Goal: Task Accomplishment & Management: Complete application form

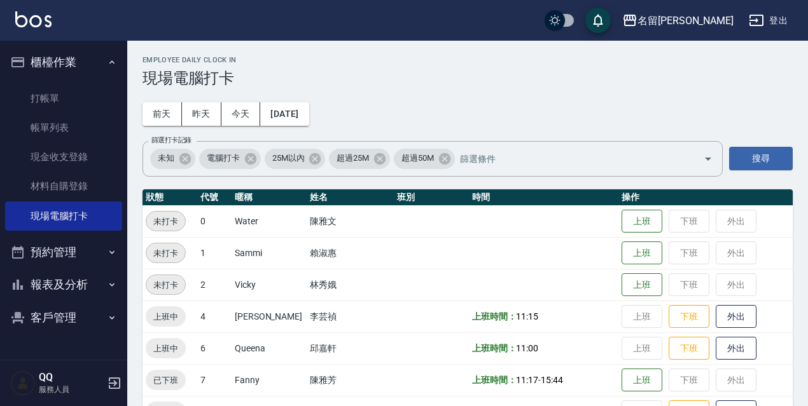
scroll to position [233, 0]
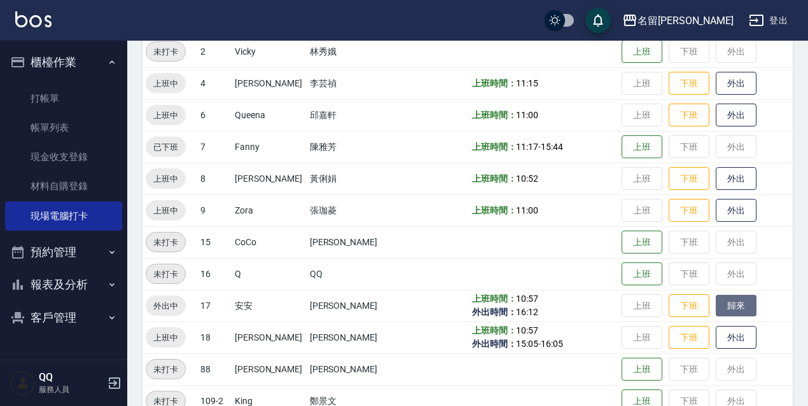
click at [718, 302] on button "歸來" at bounding box center [735, 306] width 41 height 22
click at [747, 22] on button "登出" at bounding box center [767, 21] width 49 height 24
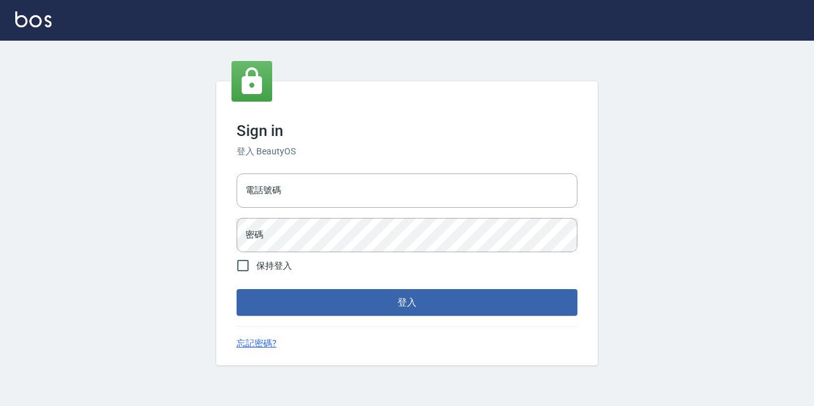
click at [405, 205] on div "電話號碼 電話號碼 密碼 密碼" at bounding box center [406, 213] width 351 height 89
click at [406, 202] on input "電話號碼" at bounding box center [407, 191] width 341 height 34
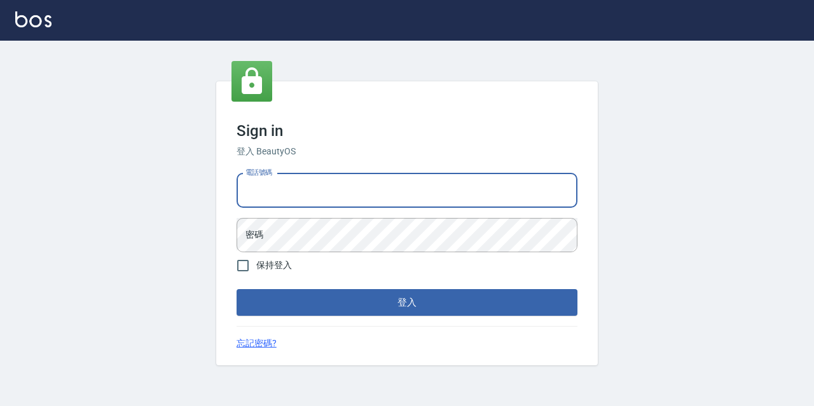
type input "0967388409"
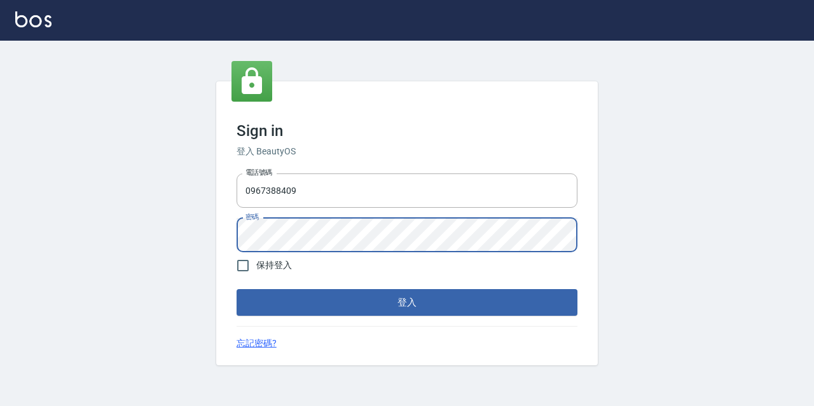
click at [237, 289] on button "登入" at bounding box center [407, 302] width 341 height 27
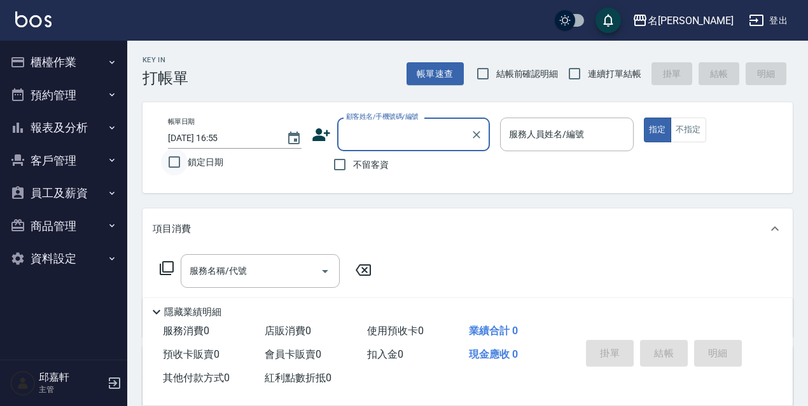
drag, startPoint x: 177, startPoint y: 165, endPoint x: 169, endPoint y: 171, distance: 10.4
click at [178, 165] on input "鎖定日期" at bounding box center [174, 162] width 27 height 27
checkbox input "true"
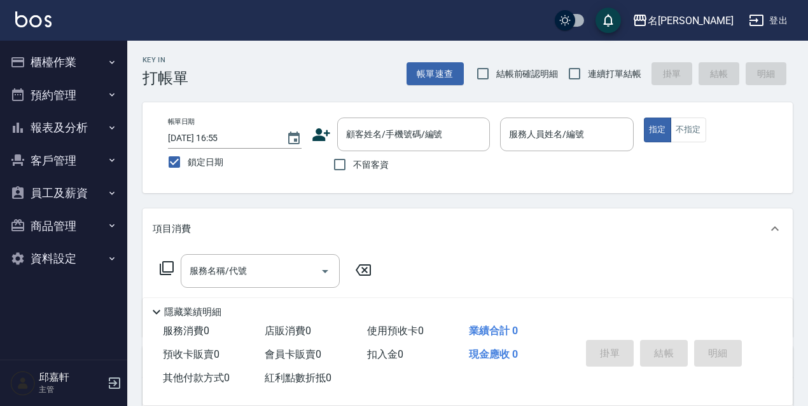
click at [367, 164] on span "不留客資" at bounding box center [371, 164] width 36 height 13
click at [353, 164] on input "不留客資" at bounding box center [339, 164] width 27 height 27
checkbox input "true"
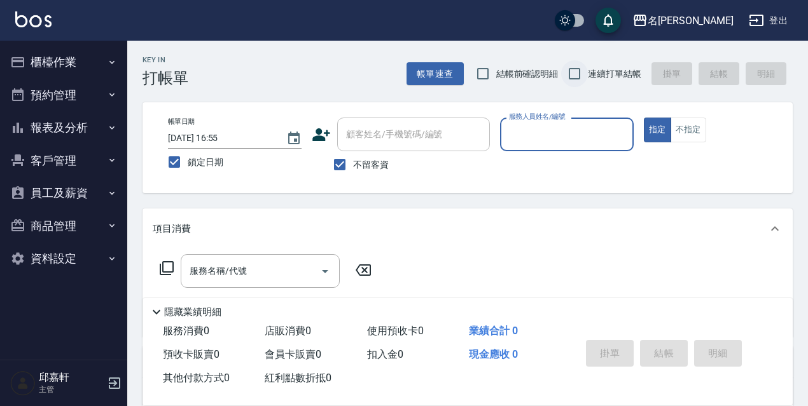
click at [584, 70] on input "連續打單結帳" at bounding box center [574, 73] width 27 height 27
checkbox input "true"
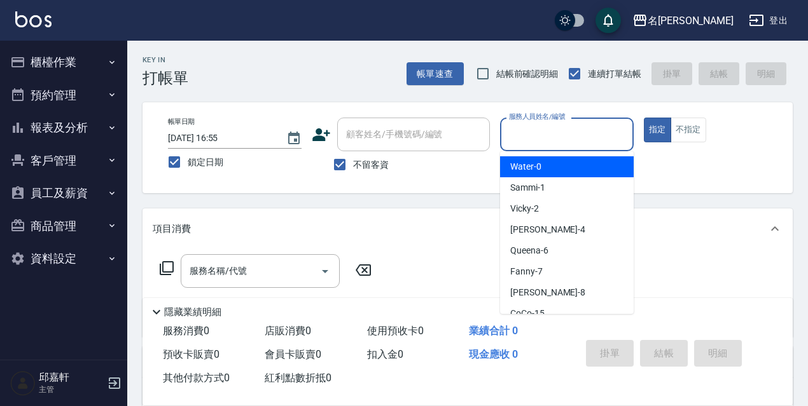
click at [571, 136] on input "服務人員姓名/編號" at bounding box center [567, 134] width 122 height 22
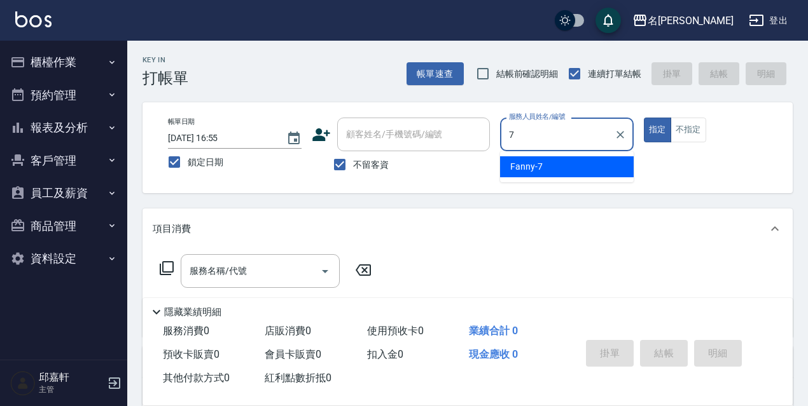
type input "Fanny-7"
type button "true"
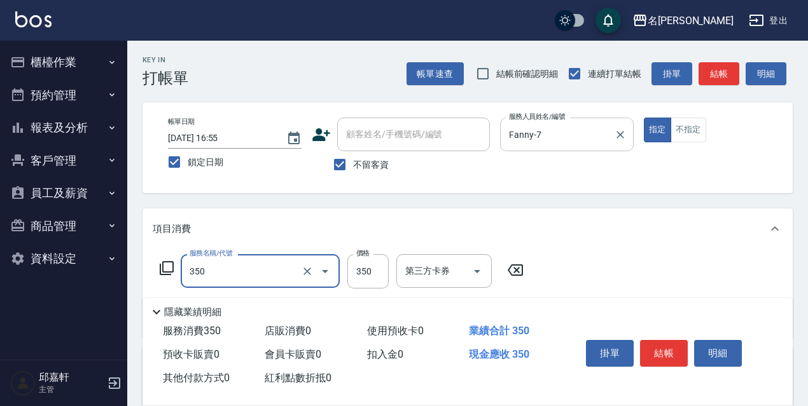
type input "洗髮350(350)"
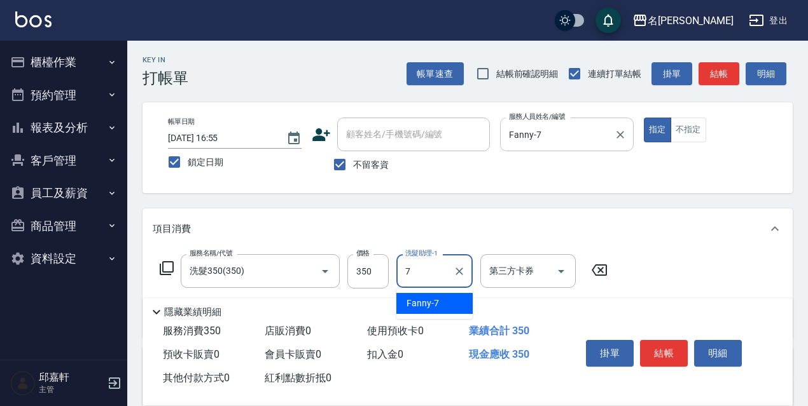
type input "Fanny-7"
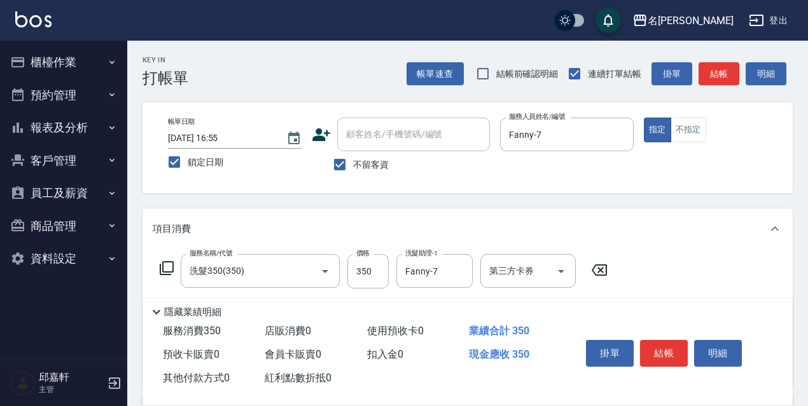
scroll to position [127, 0]
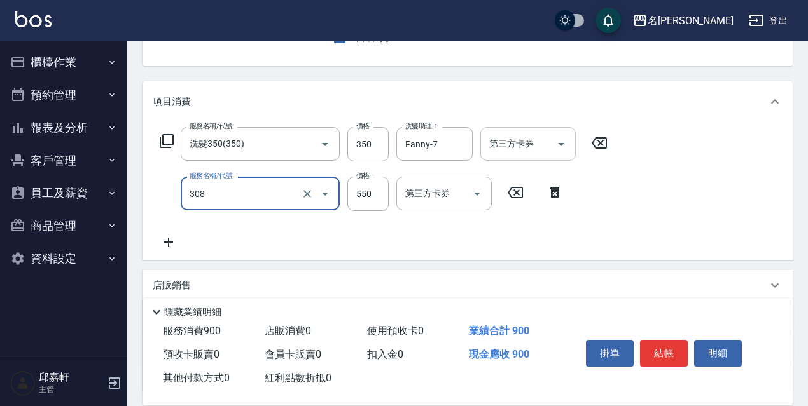
type input "剪髮550(308)"
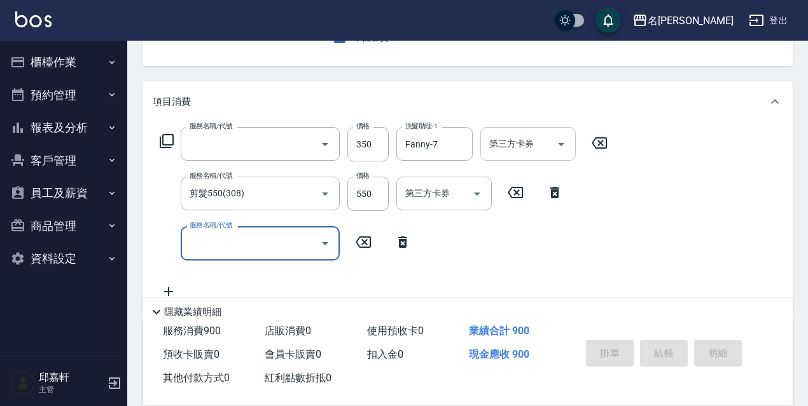
scroll to position [123, 0]
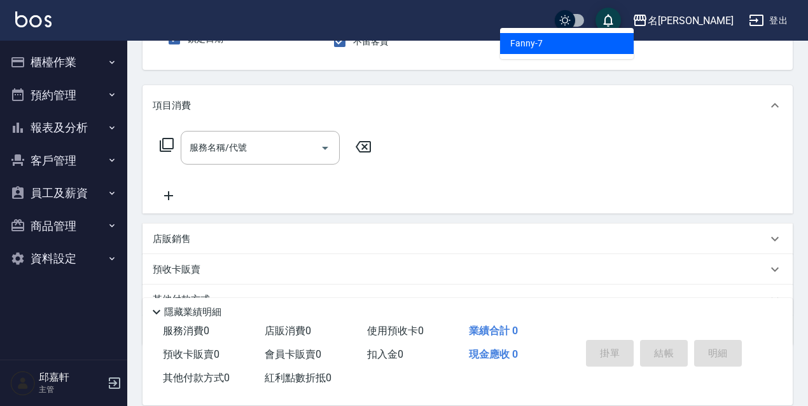
type input "Fanny-7"
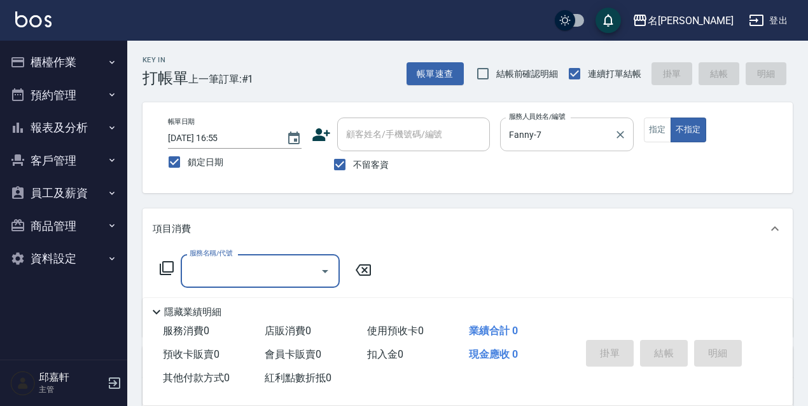
scroll to position [64, 0]
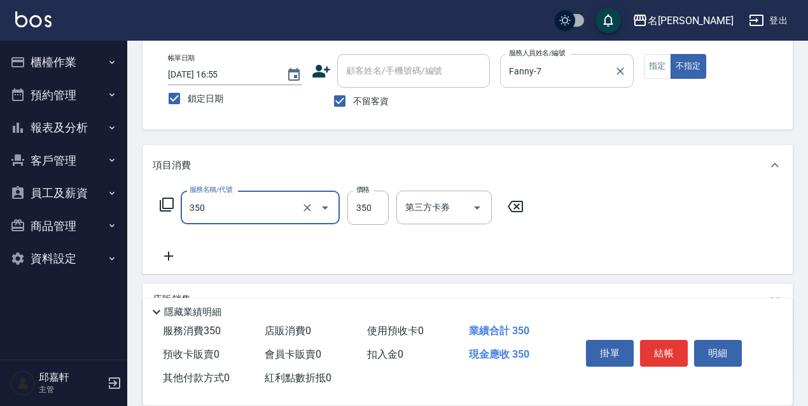
type input "洗髮350(350)"
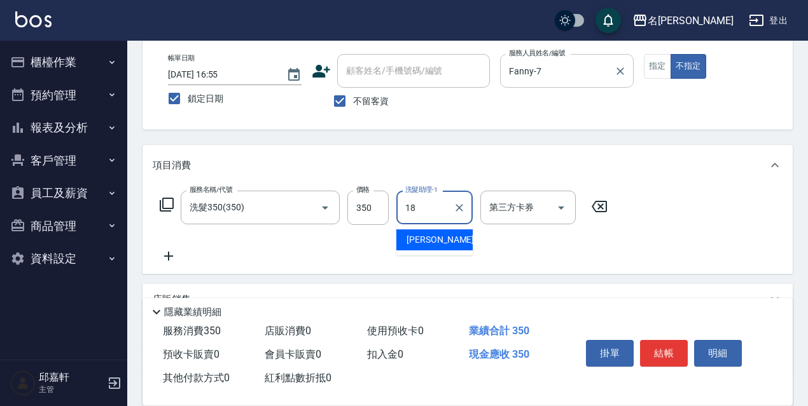
type input "[PERSON_NAME]-18"
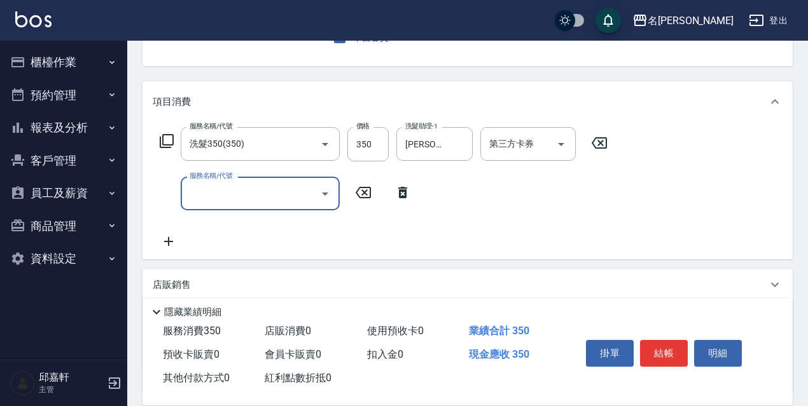
scroll to position [191, 0]
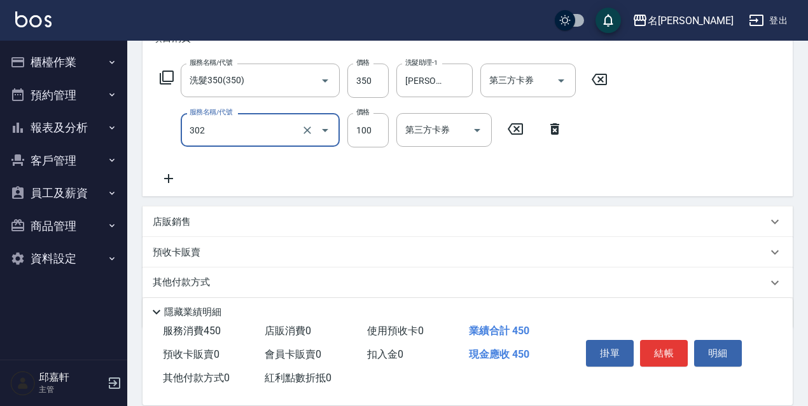
type input "剪髮<瀏海>(302)"
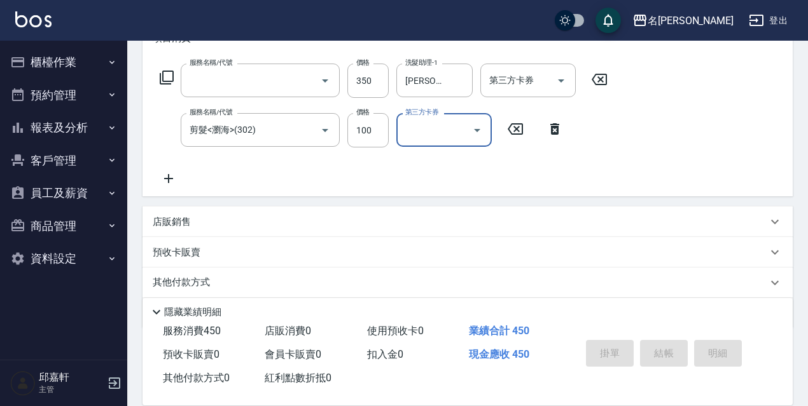
scroll to position [0, 0]
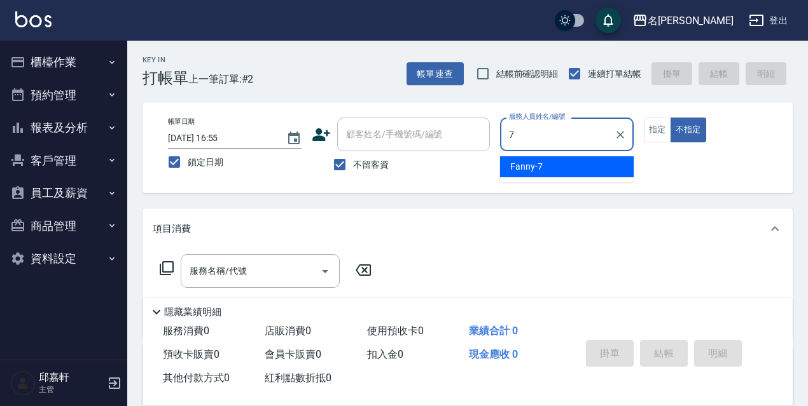
type input "Fanny-7"
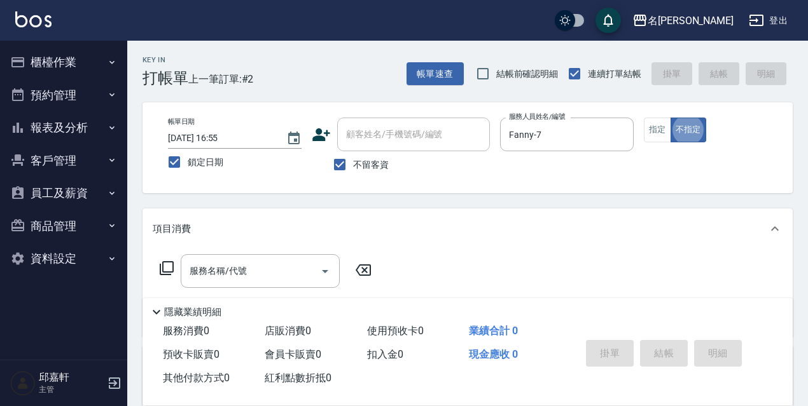
type button "false"
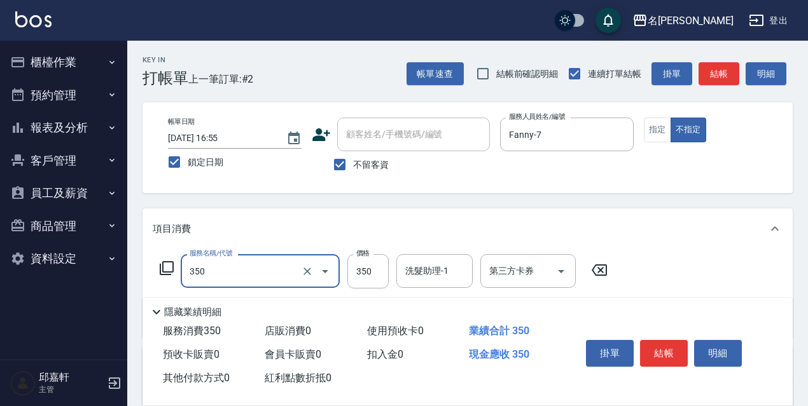
type input "洗髮350(350)"
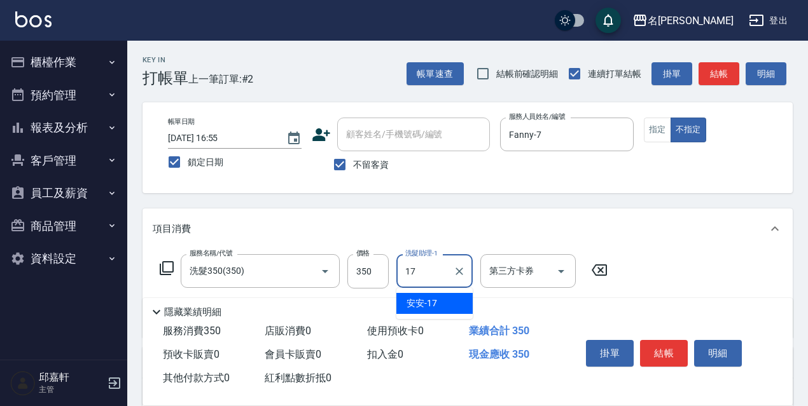
type input "安安-17"
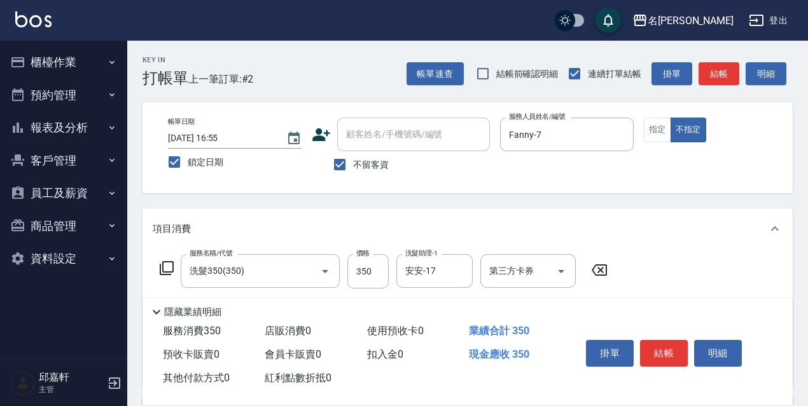
scroll to position [191, 0]
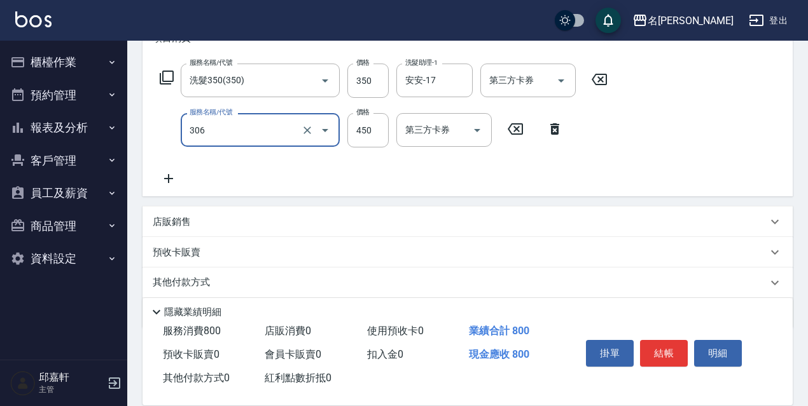
type input "剪髮450(306)"
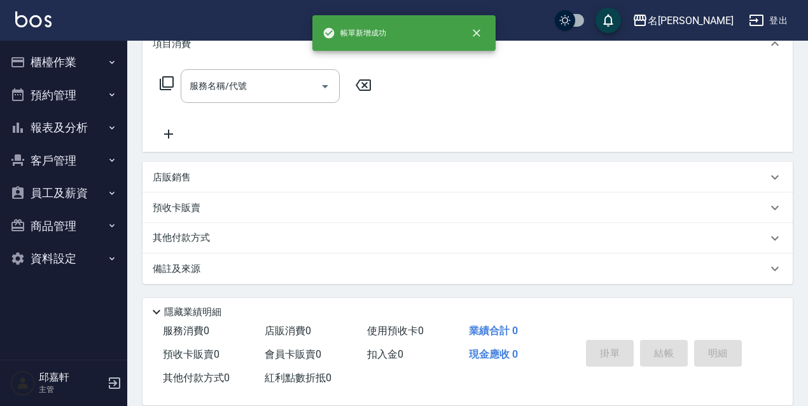
scroll to position [0, 0]
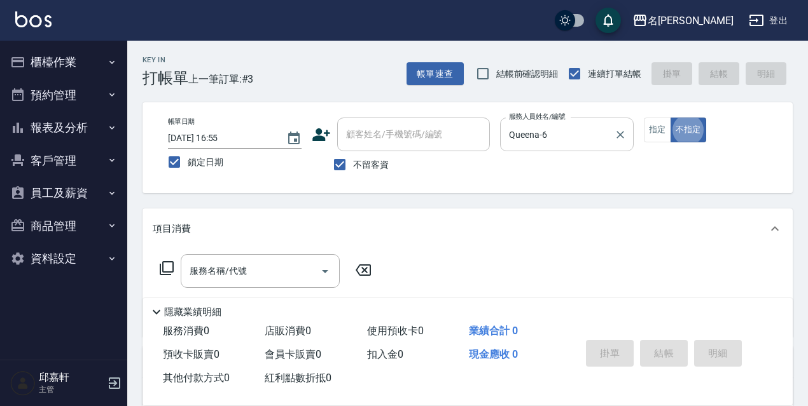
click at [527, 128] on input "Queena-6" at bounding box center [557, 134] width 103 height 22
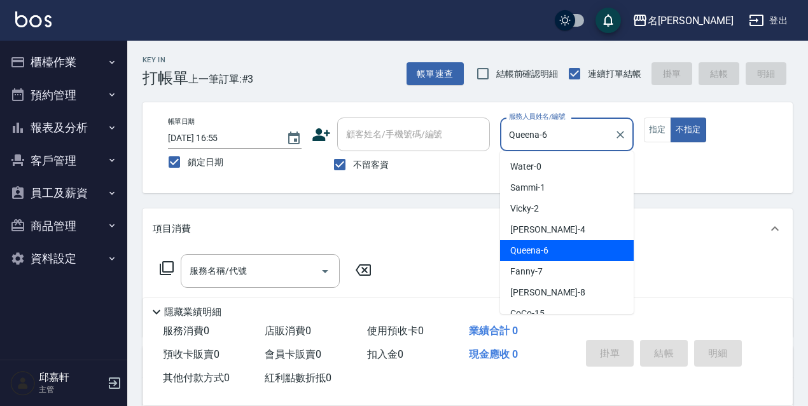
click at [598, 124] on input "Queena-6" at bounding box center [557, 134] width 103 height 22
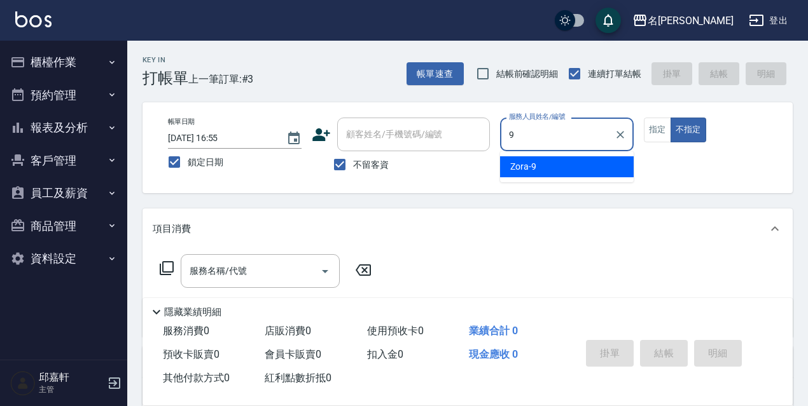
type input "Zora-9"
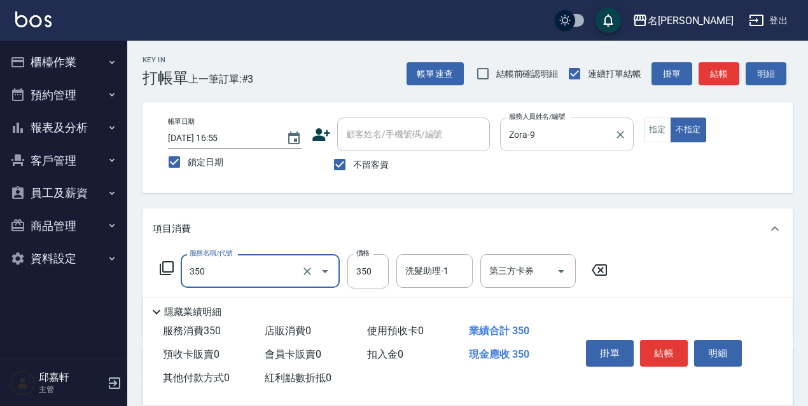
type input "洗髮350(350)"
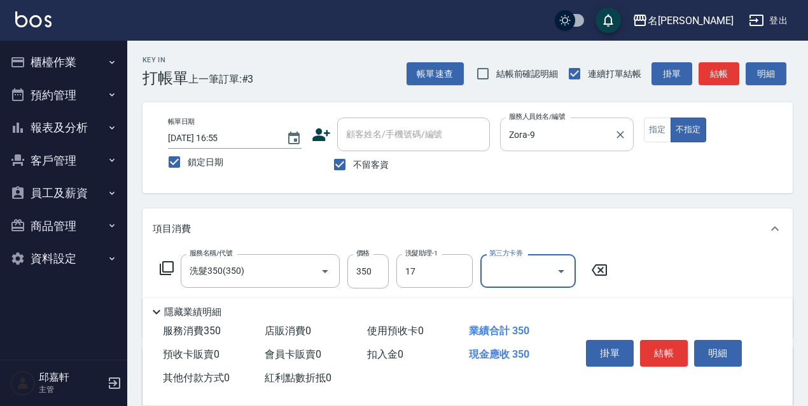
type input "安安-17"
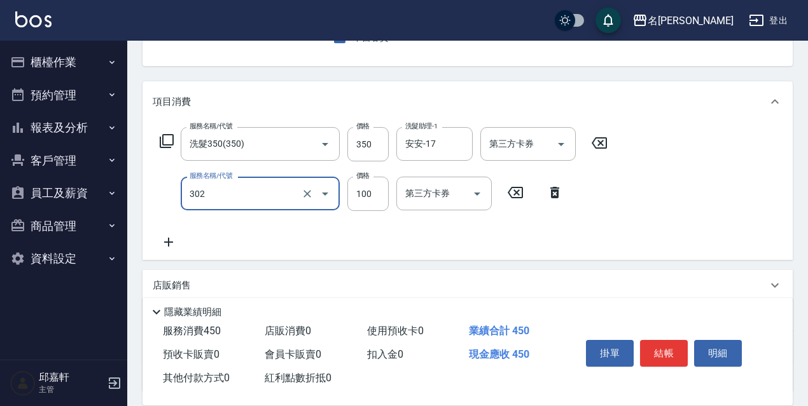
type input "剪髮<瀏海>(302)"
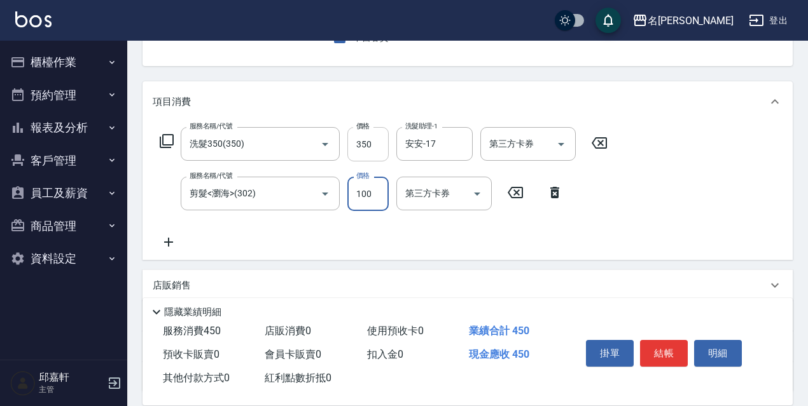
click at [378, 155] on input "350" at bounding box center [367, 144] width 41 height 34
click at [373, 144] on input "350" at bounding box center [367, 144] width 41 height 34
type input "330"
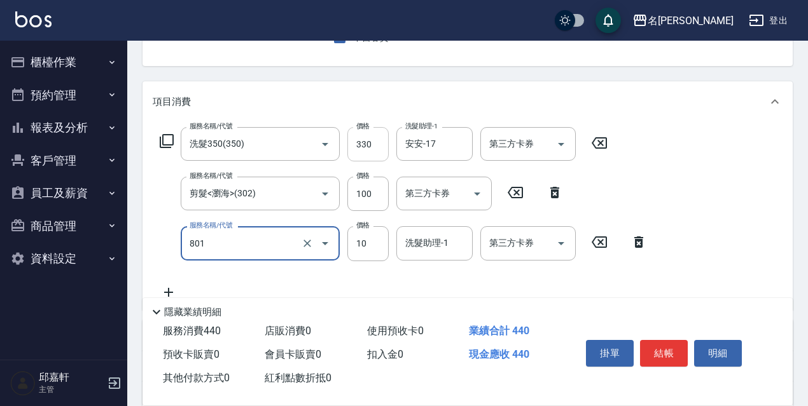
type input "潤絲精(801)"
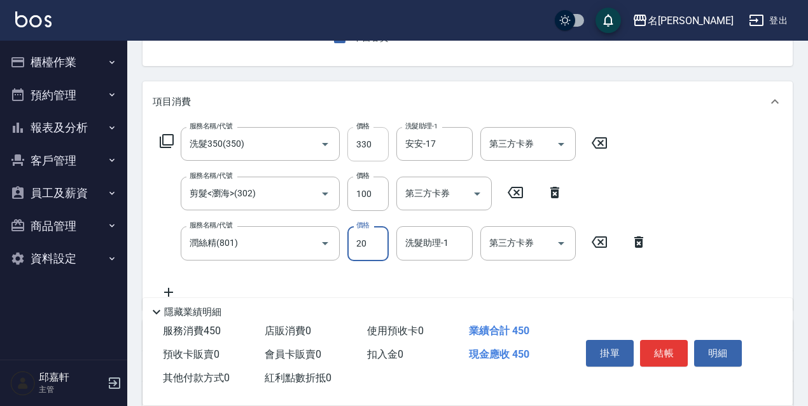
type input "20"
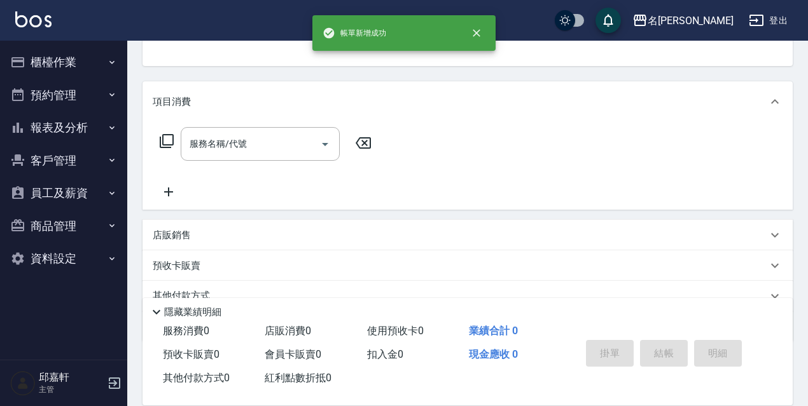
scroll to position [123, 0]
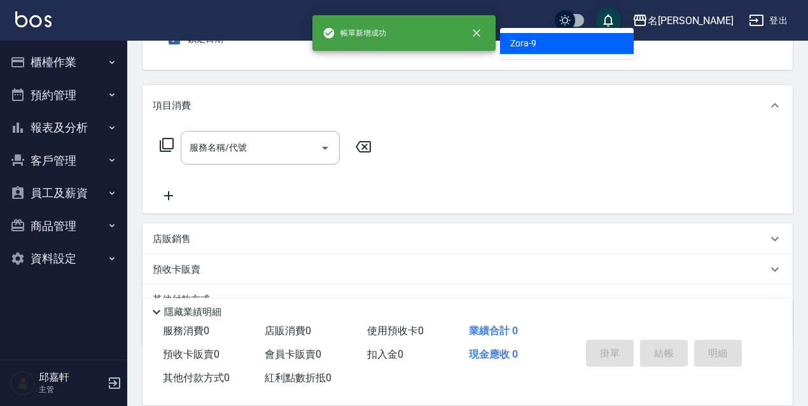
type input "Zora-9"
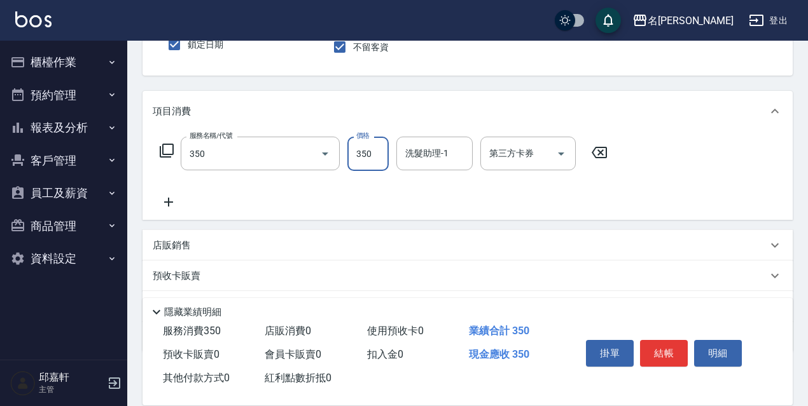
type input "洗髮350(350)"
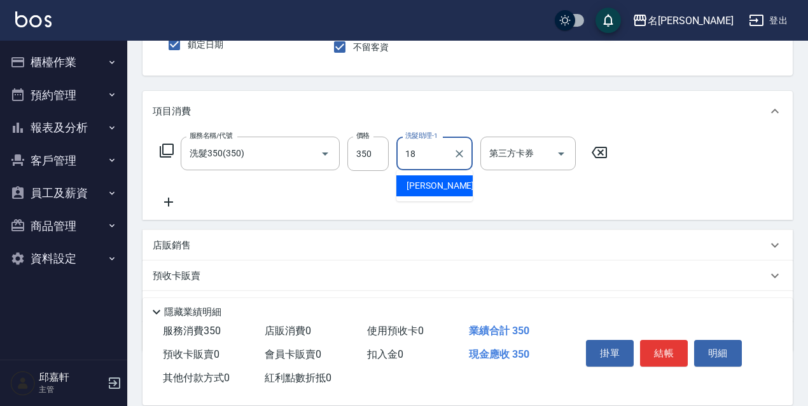
type input "[PERSON_NAME]-18"
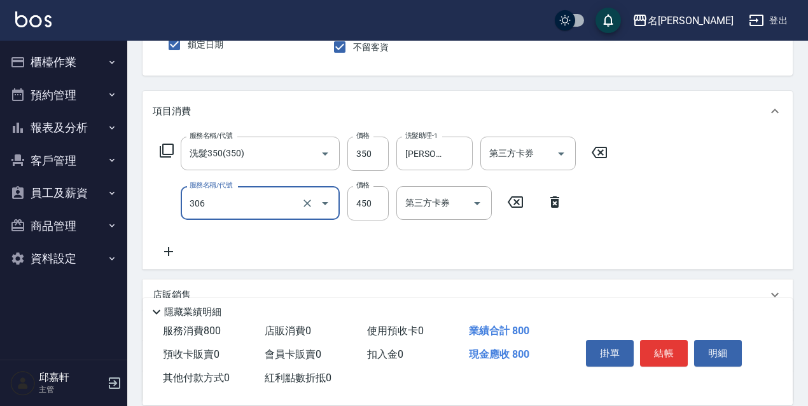
type input "剪髮450(306)"
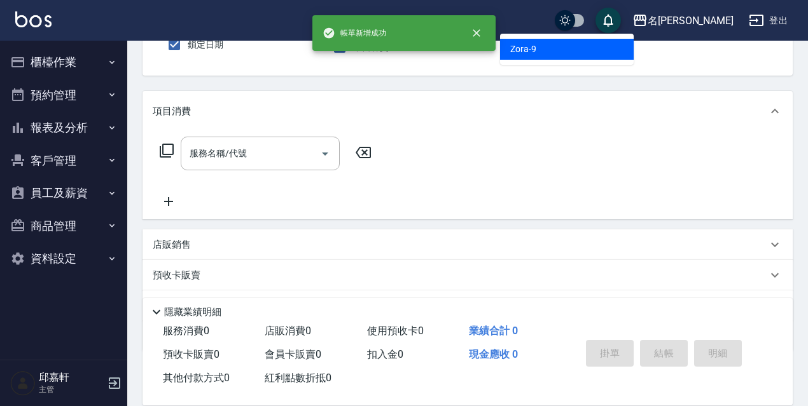
type input "Zora-9"
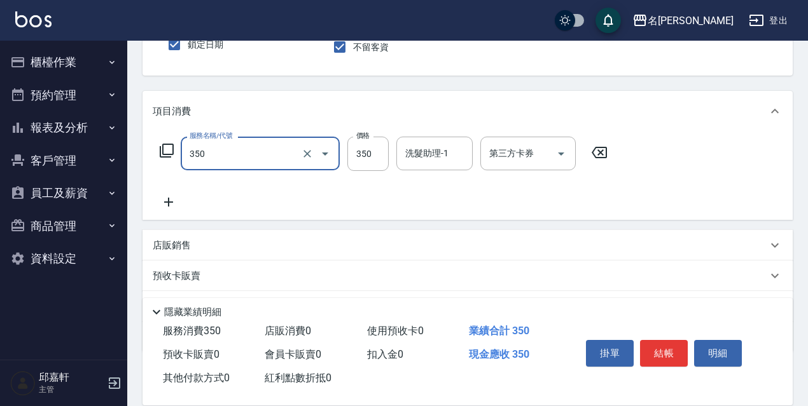
type input "洗髮350(350)"
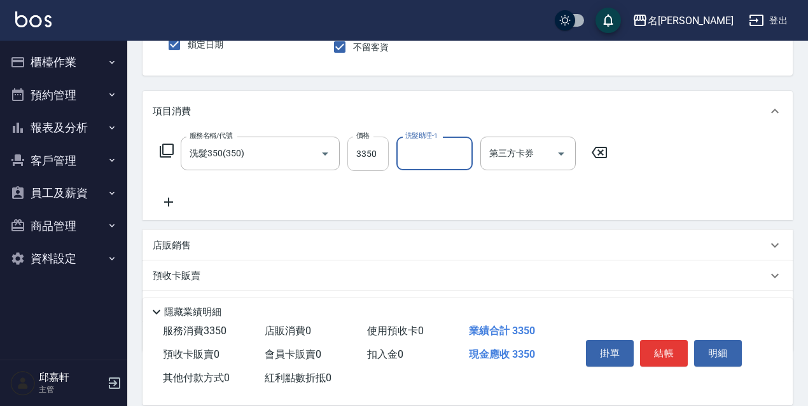
click at [368, 153] on input "3350" at bounding box center [367, 154] width 41 height 34
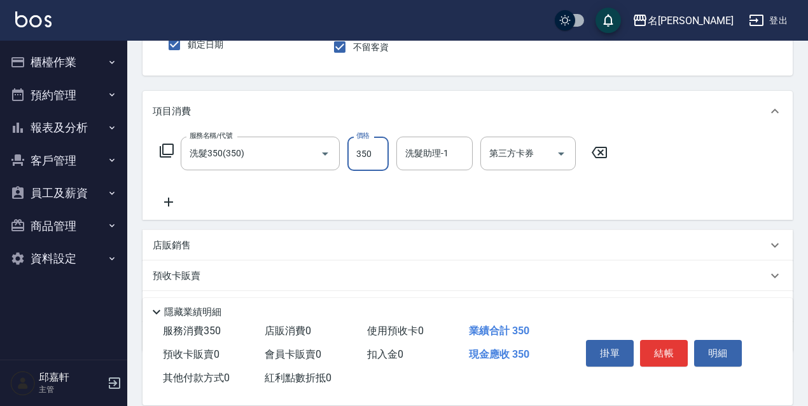
type input "350"
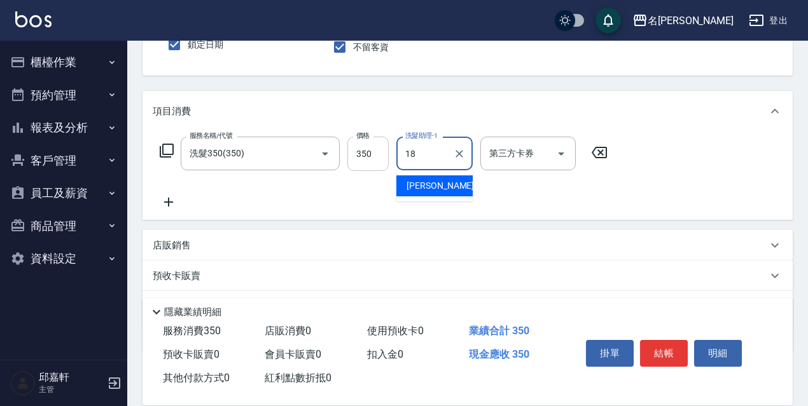
type input "[PERSON_NAME]-18"
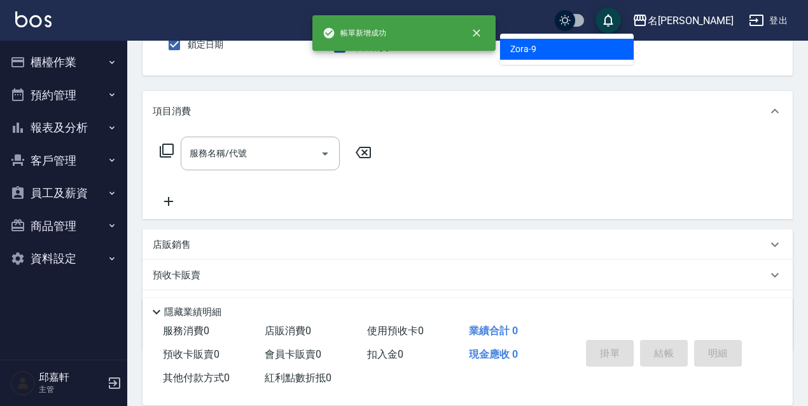
type input "Zora-9"
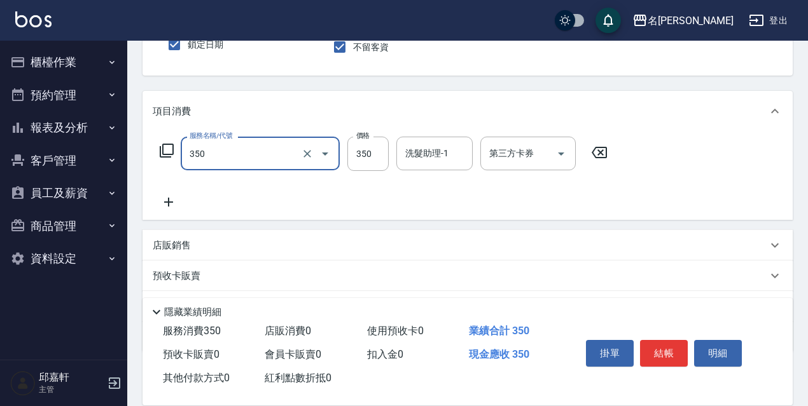
type input "洗髮350(350)"
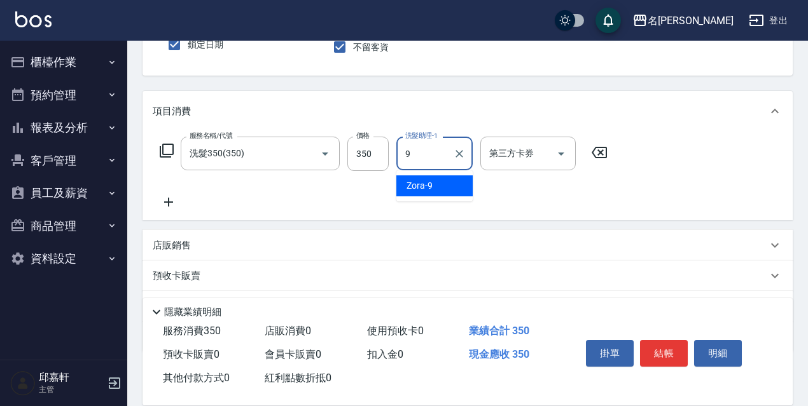
type input "Zora-9"
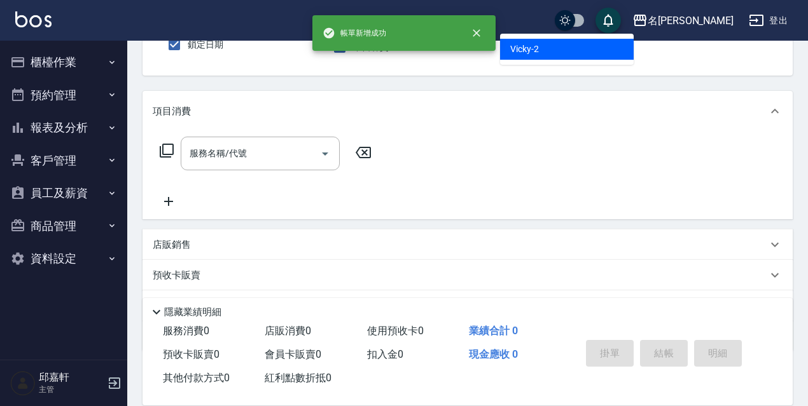
type input "Vicky-2"
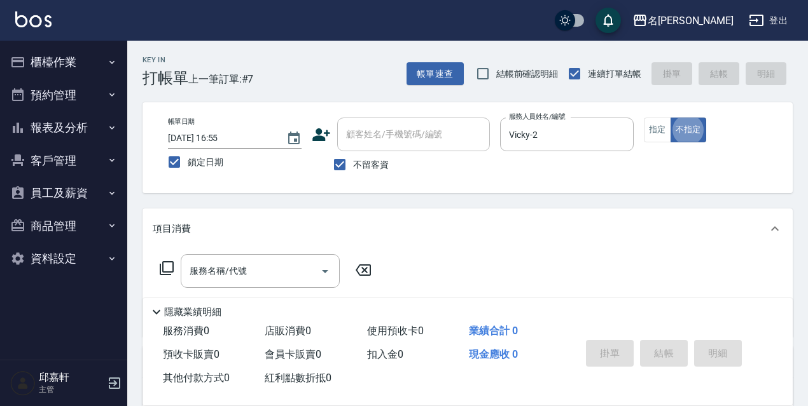
scroll to position [64, 0]
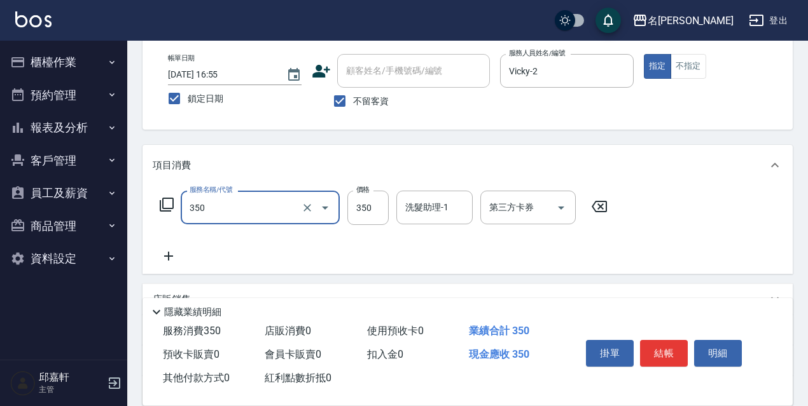
type input "洗髮350(350)"
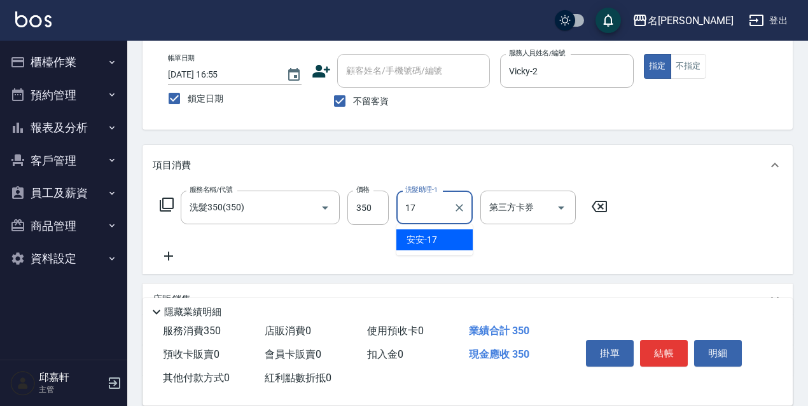
type input "安安-17"
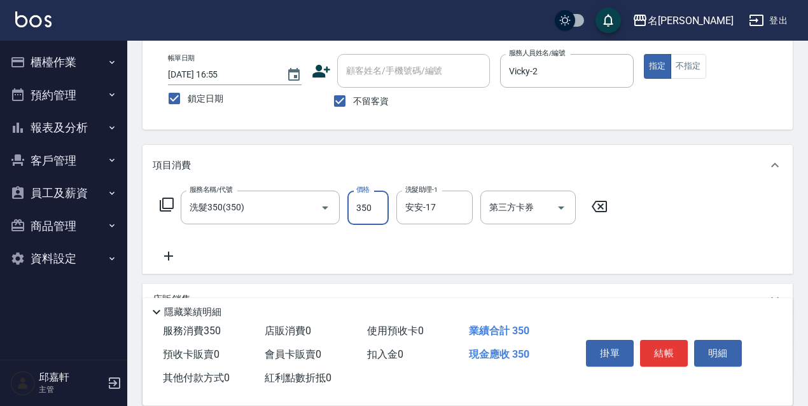
click at [359, 210] on input "350" at bounding box center [367, 208] width 41 height 34
type input "330"
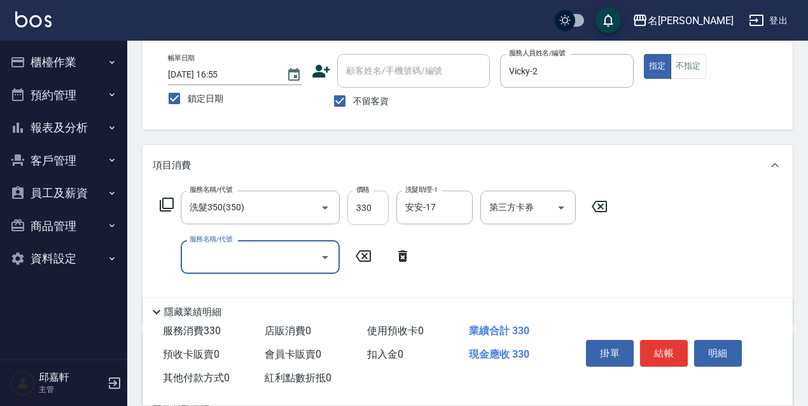
type input "9"
type input "潤絲精(801)"
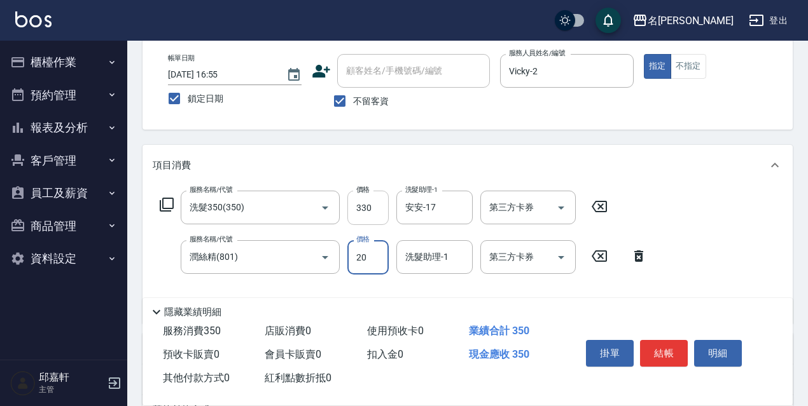
type input "20"
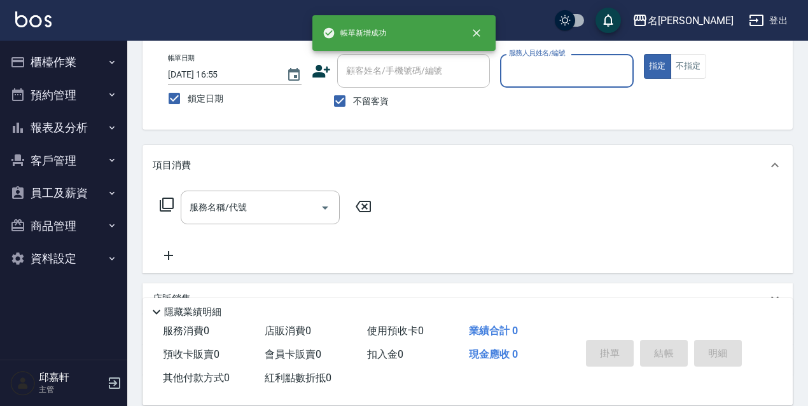
click at [38, 56] on button "櫃檯作業" at bounding box center [63, 62] width 117 height 33
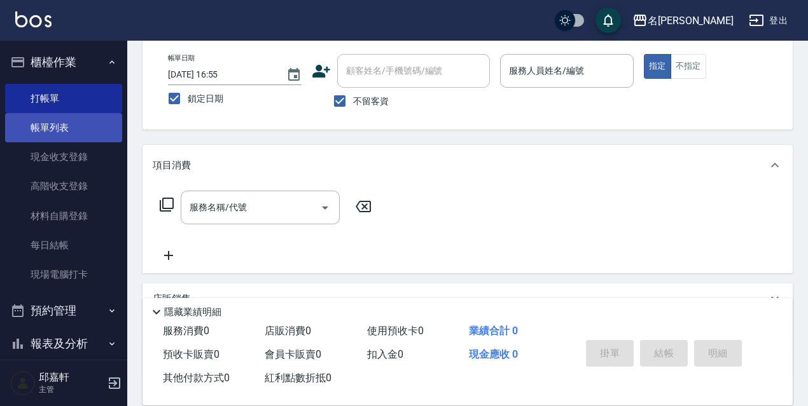
click at [66, 127] on link "帳單列表" at bounding box center [63, 127] width 117 height 29
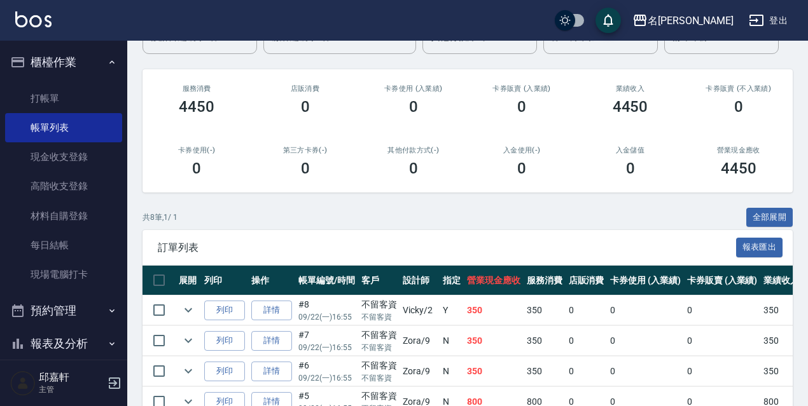
scroll to position [254, 0]
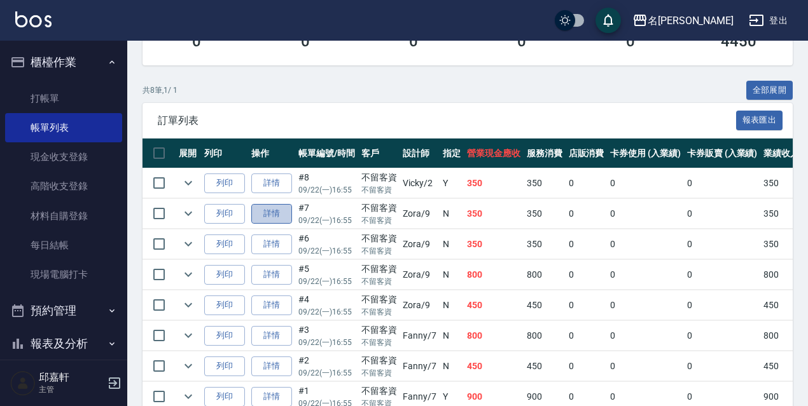
click at [275, 217] on link "詳情" at bounding box center [271, 214] width 41 height 20
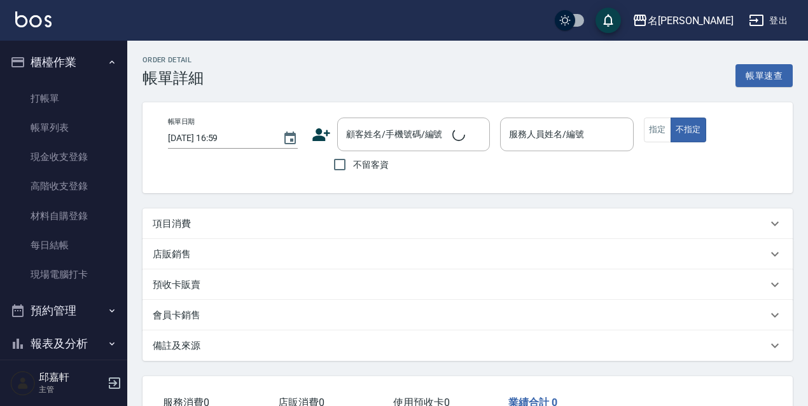
type input "[DATE] 16:55"
checkbox input "true"
type input "Zora-9"
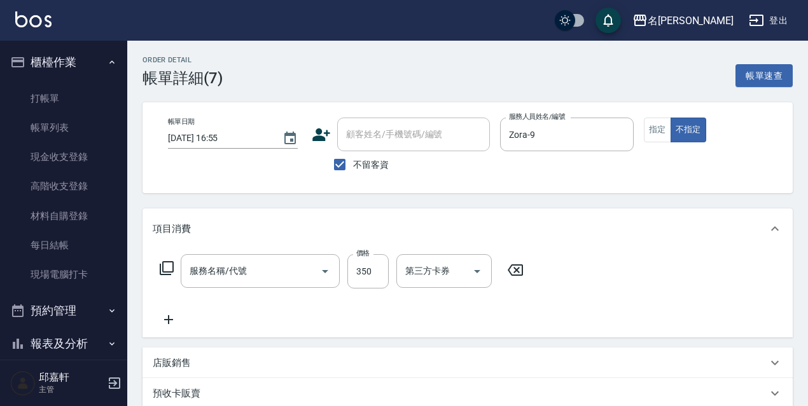
click at [659, 142] on div "帳單日期 [DATE] 16:55 顧客姓名/手機號碼/編號 顧客姓名/手機號碼/編號 不留客資 服務人員姓名/編號 Zora-9 服務人員姓名/編號 指定 …" at bounding box center [467, 148] width 619 height 60
type input "洗髮350(350)"
click at [661, 134] on button "指定" at bounding box center [657, 130] width 27 height 25
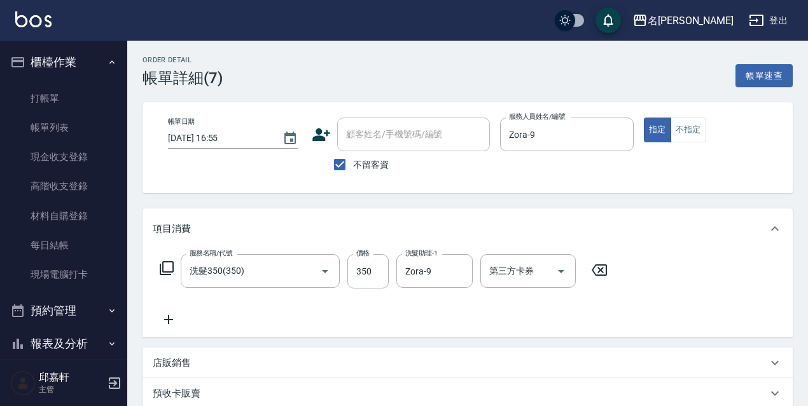
scroll to position [231, 0]
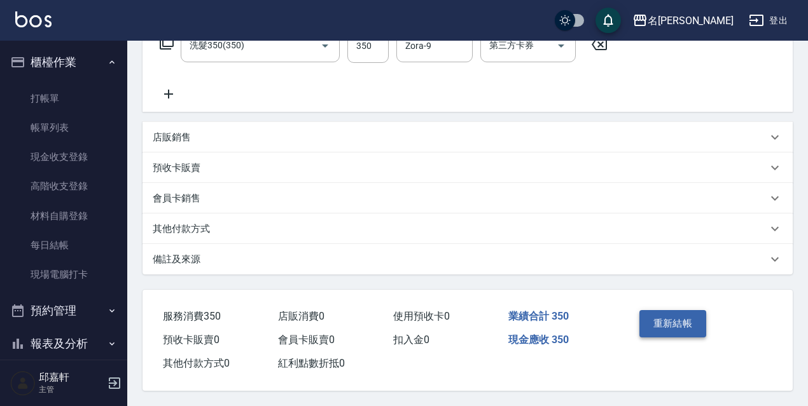
click at [648, 315] on button "重新結帳" at bounding box center [672, 323] width 67 height 27
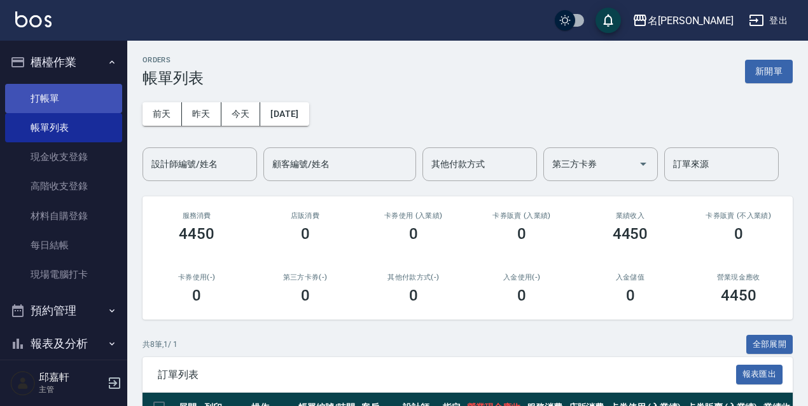
click at [78, 92] on link "打帳單" at bounding box center [63, 98] width 117 height 29
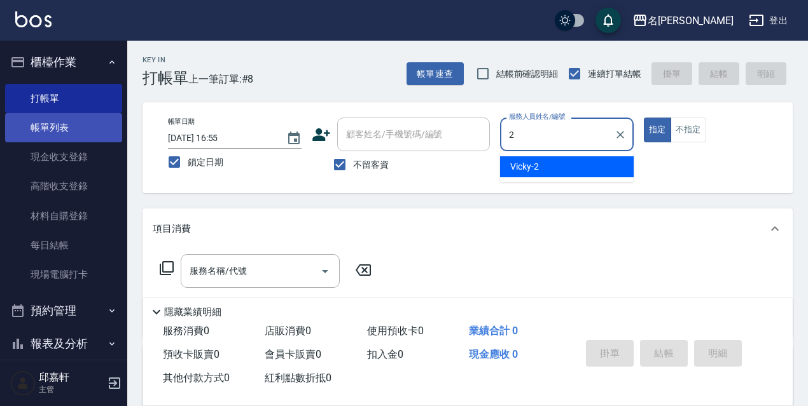
type input "Vicky-2"
type button "true"
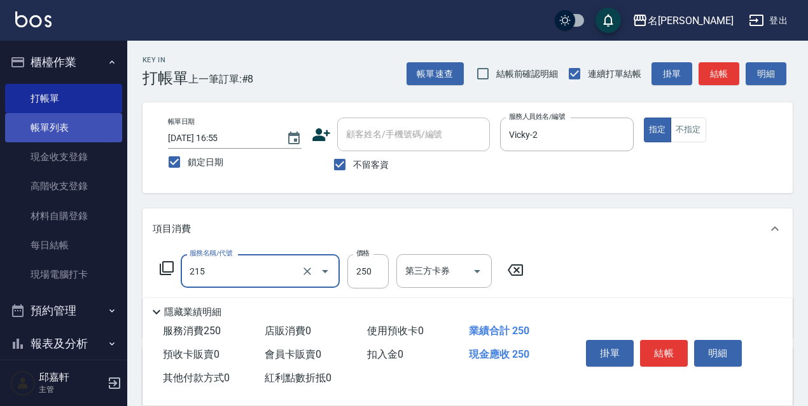
type input "洗髮卷<抵>250(215)"
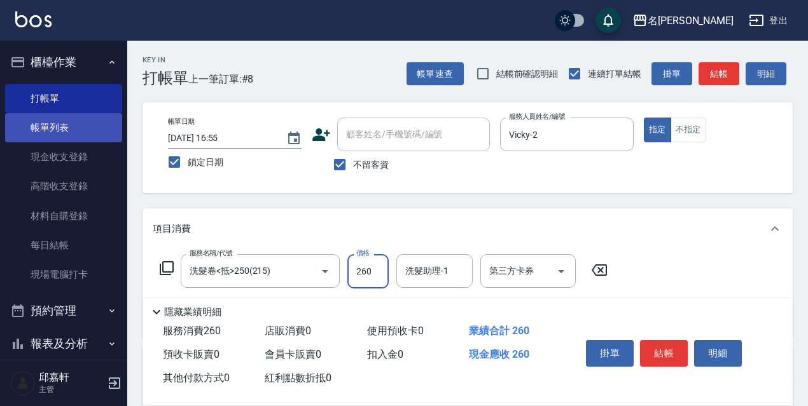
type input "260"
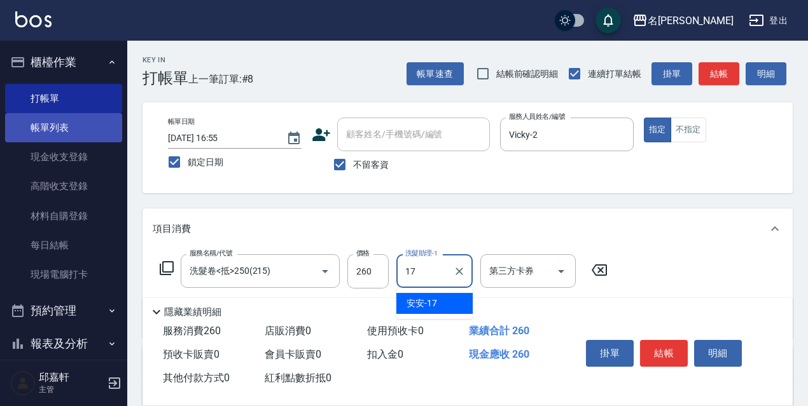
type input "安安-17"
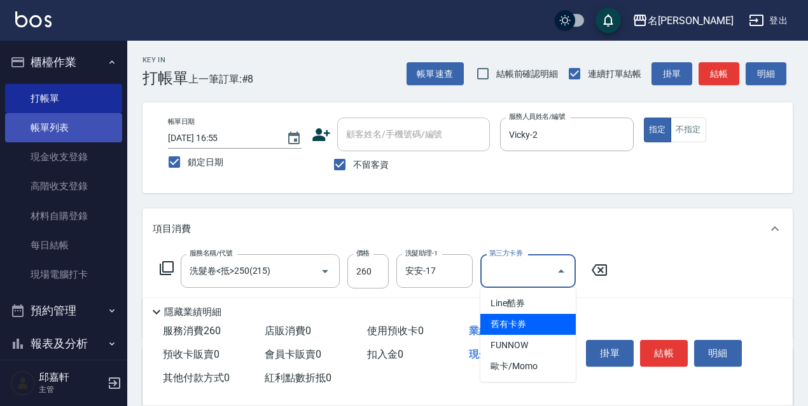
type input "舊有卡券"
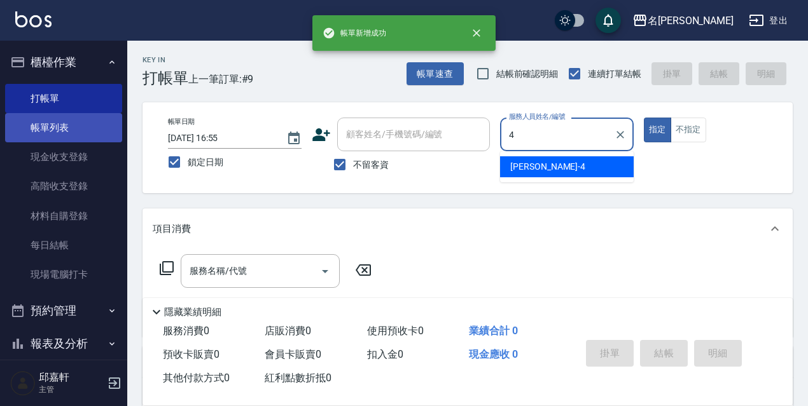
type input "小禎-4"
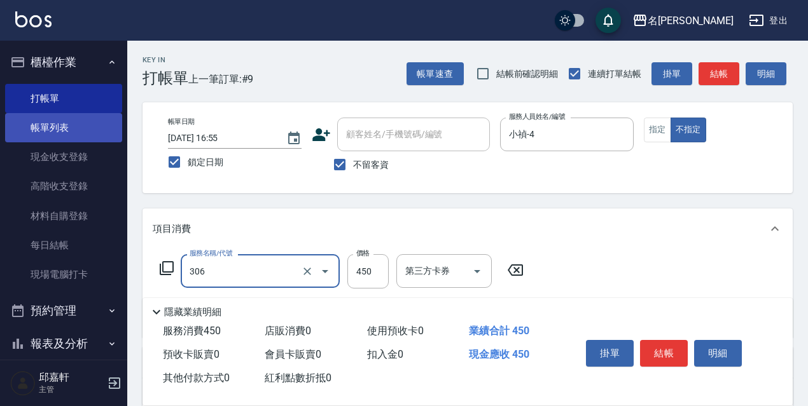
type input "剪髮450(306)"
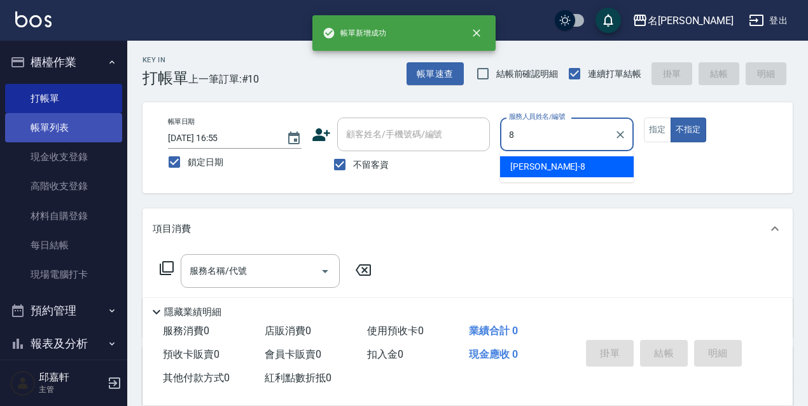
type input "Cindy-8"
type button "false"
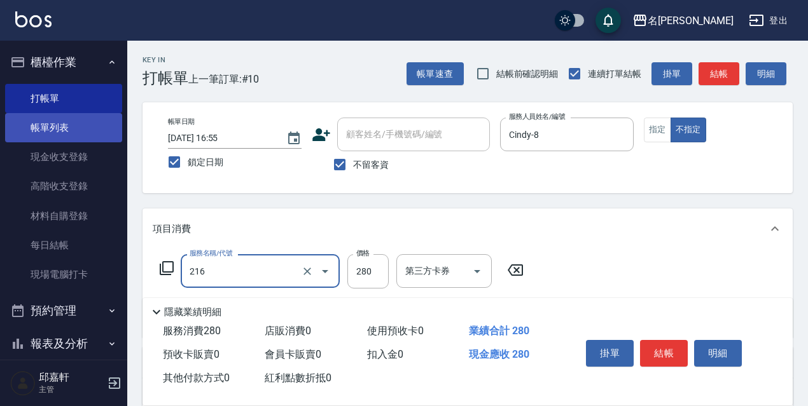
type input "洗髮卷<抵>280(216)"
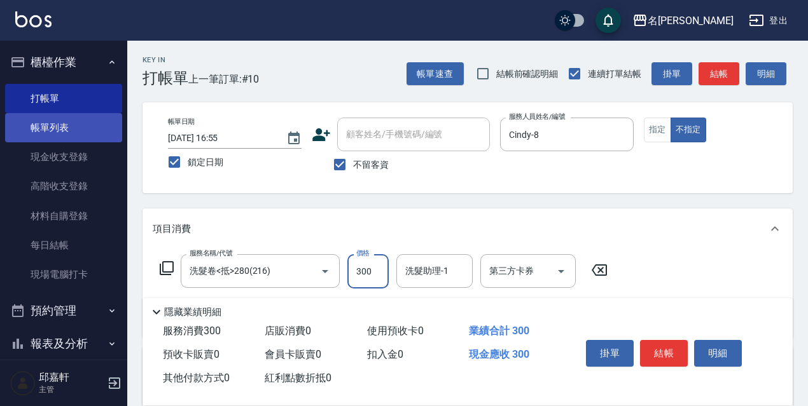
type input "300"
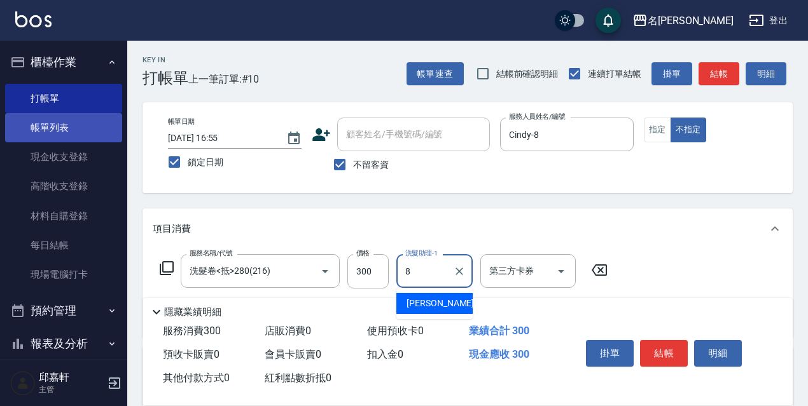
type input "Cindy-8"
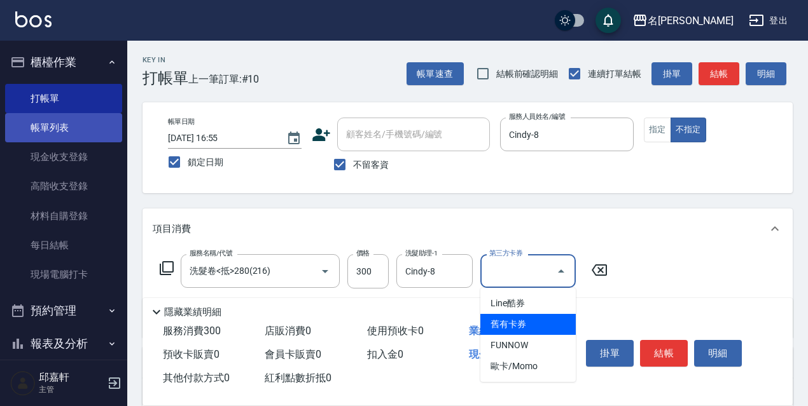
type input "舊有卡券"
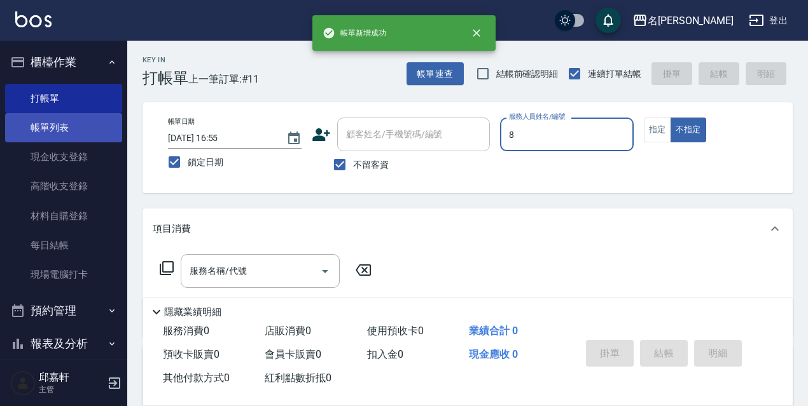
type input "Cindy-8"
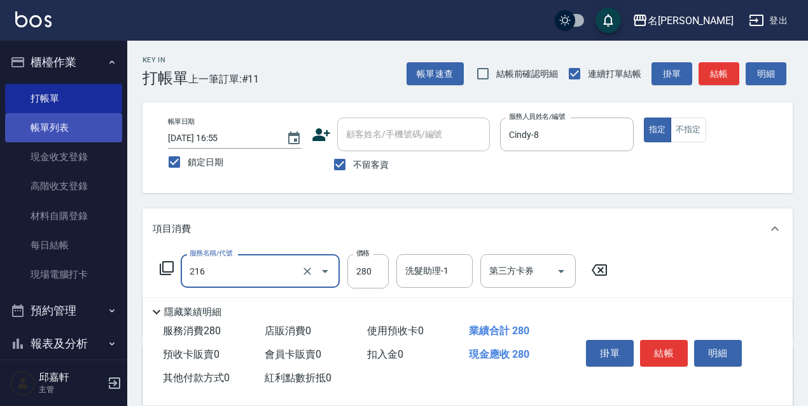
type input "洗髮卷<抵>280(216)"
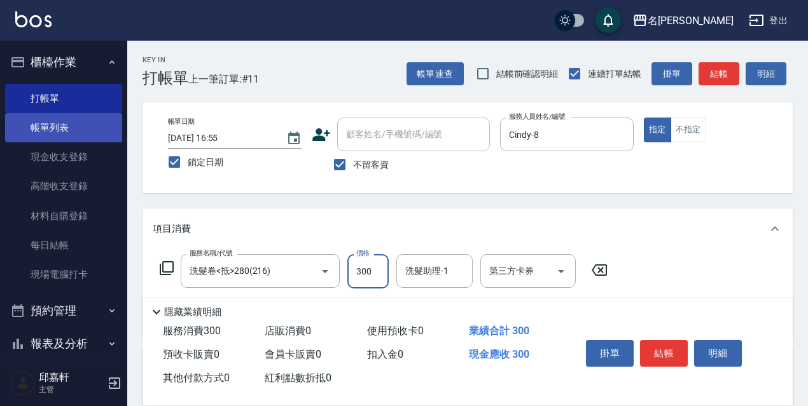
type input "300"
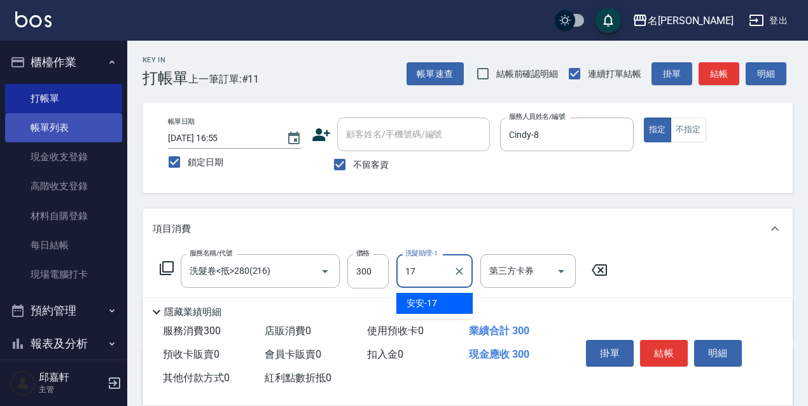
type input "安安-17"
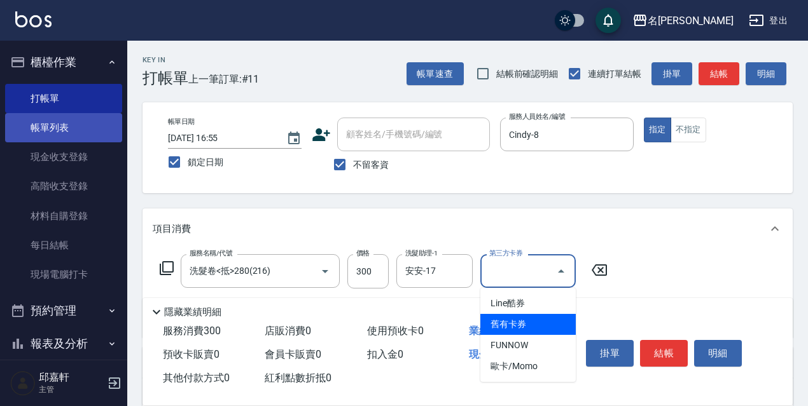
type input "舊有卡券"
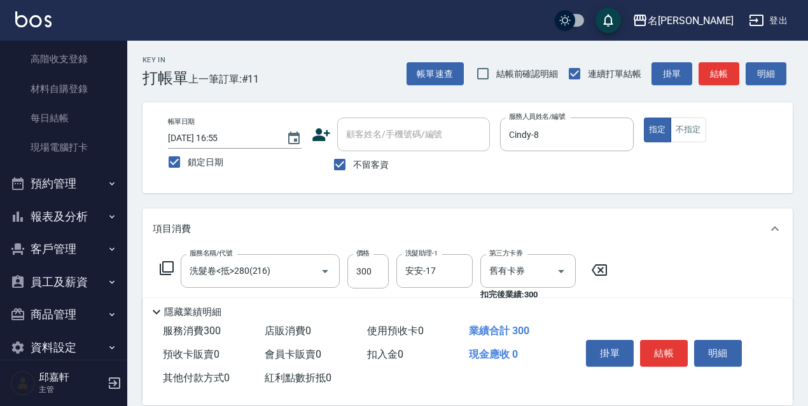
scroll to position [64, 0]
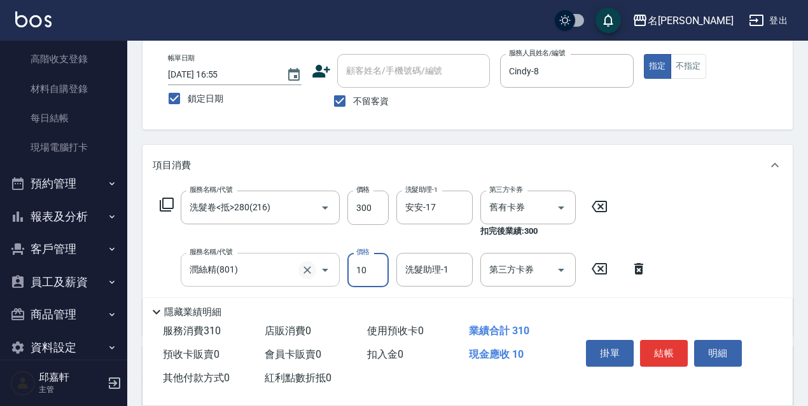
click at [304, 271] on icon "Clear" at bounding box center [307, 270] width 13 height 13
type input "潤絲精(801)"
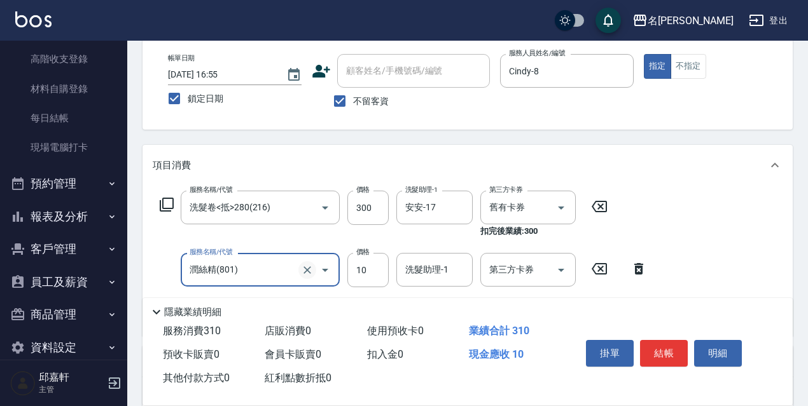
click at [302, 271] on icon "Clear" at bounding box center [307, 270] width 13 height 13
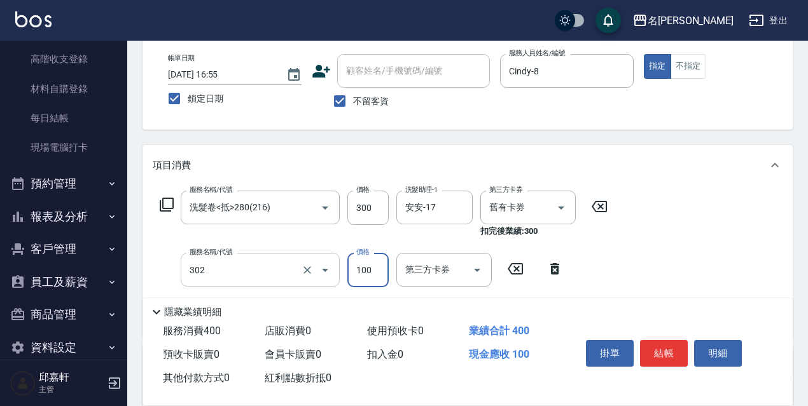
type input "剪髮<瀏海>(302)"
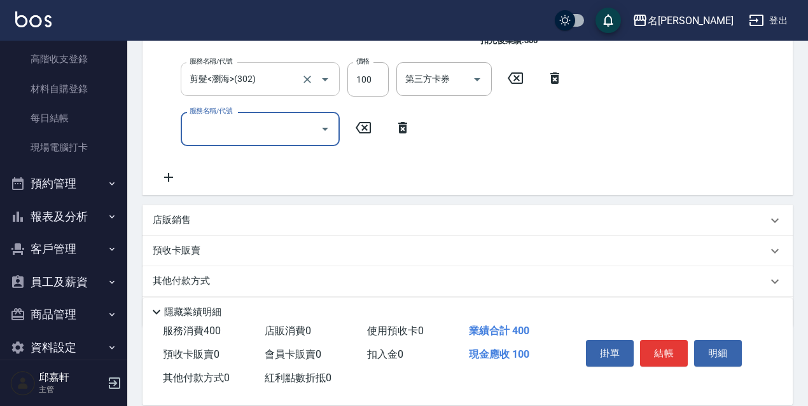
scroll to position [298, 0]
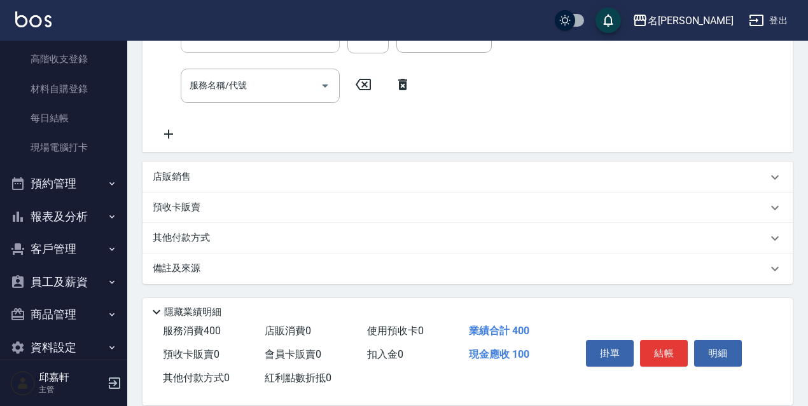
click at [230, 181] on div "店販銷售" at bounding box center [460, 176] width 614 height 13
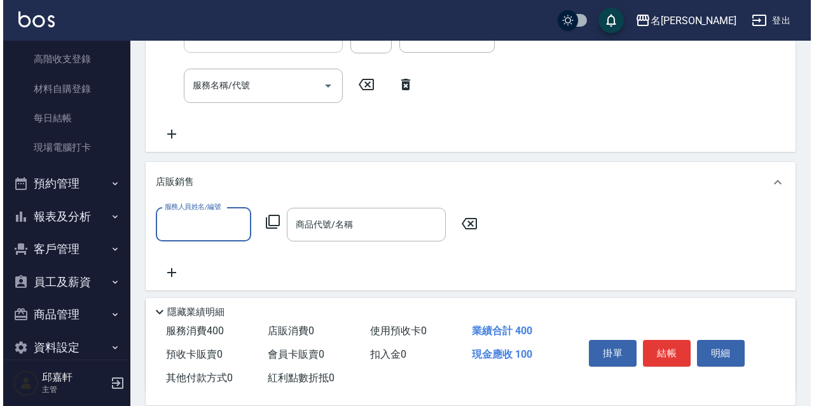
scroll to position [0, 0]
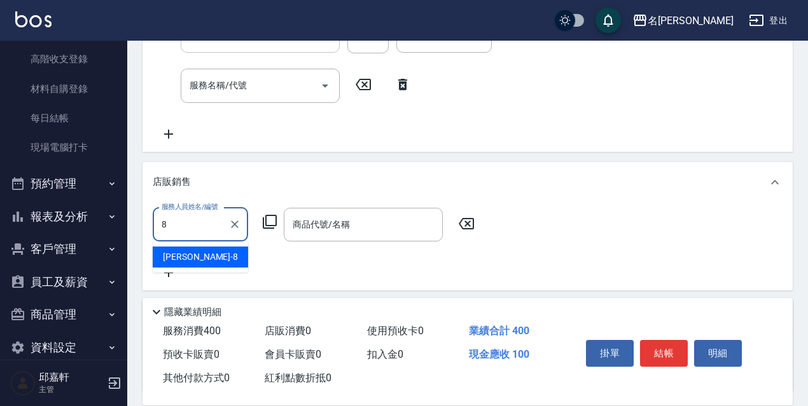
type input "Cindy-8"
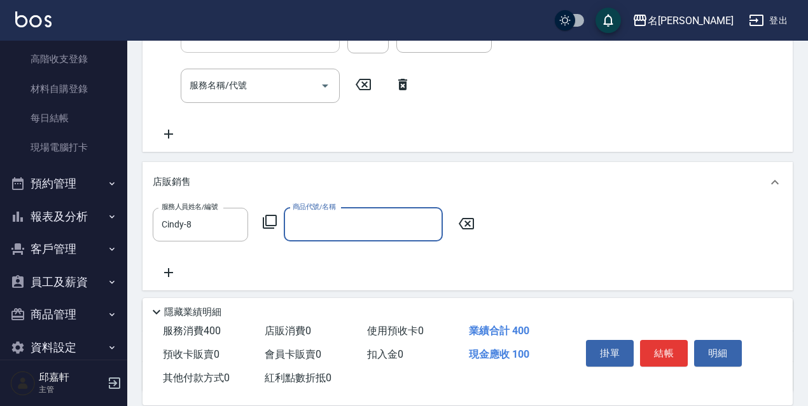
click at [271, 223] on icon at bounding box center [269, 221] width 15 height 15
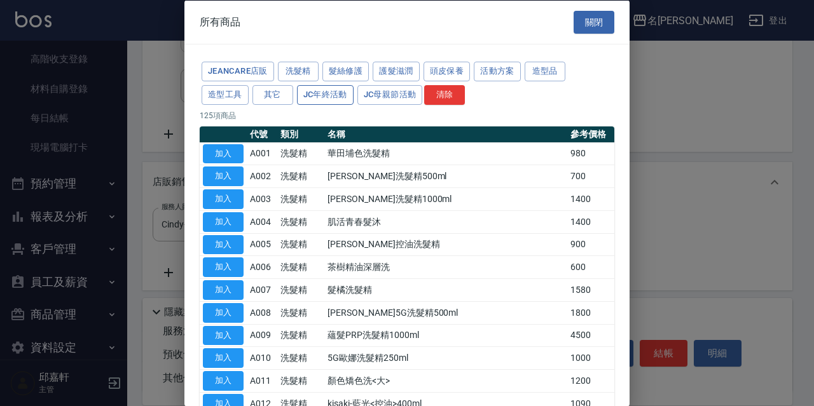
click at [340, 95] on button "JC年終活動" at bounding box center [325, 95] width 57 height 20
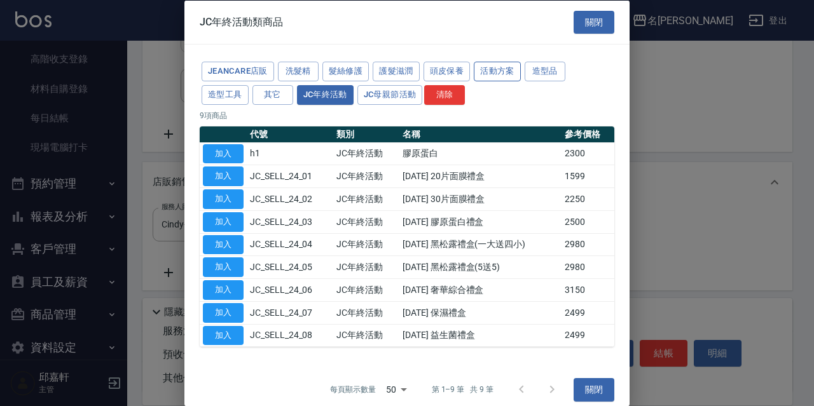
click at [500, 66] on button "活動方案" at bounding box center [497, 72] width 47 height 20
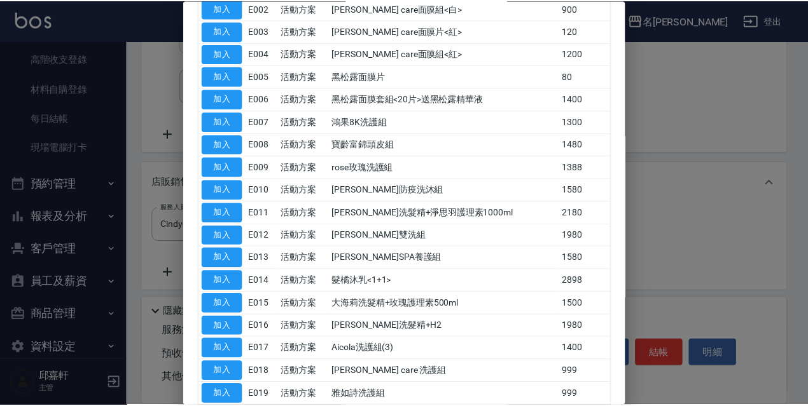
scroll to position [254, 0]
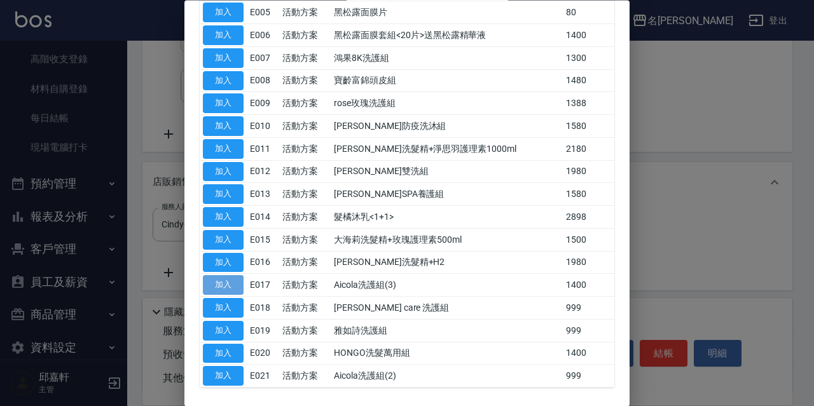
click at [225, 280] on button "加入" at bounding box center [223, 286] width 41 height 20
type input "Aicola洗護組(3)"
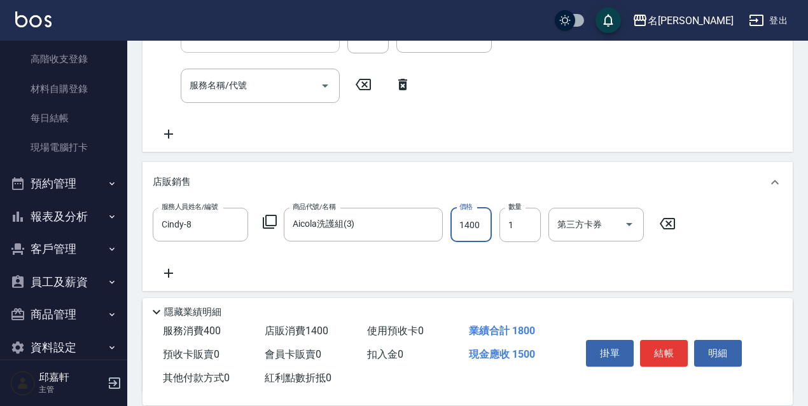
click at [469, 234] on input "1400" at bounding box center [470, 225] width 41 height 34
type input "1200"
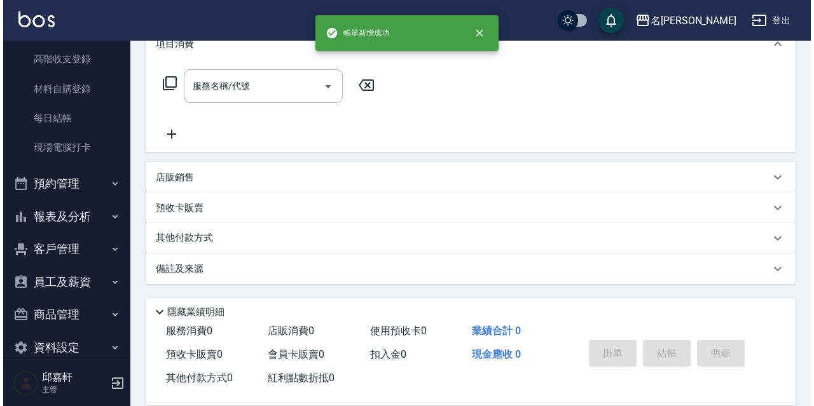
scroll to position [0, 0]
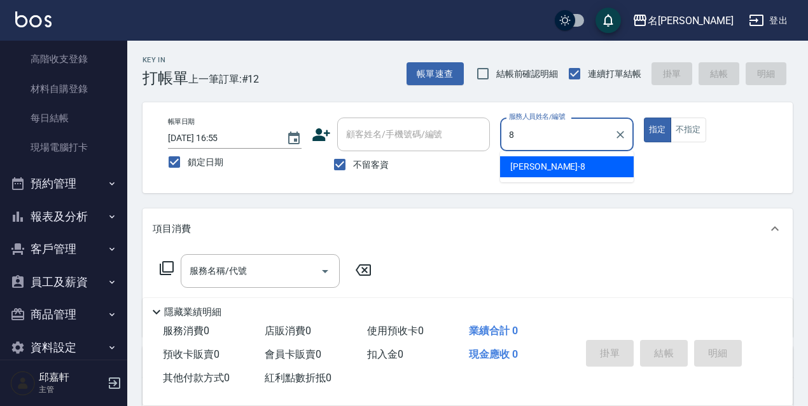
type input "Cindy-8"
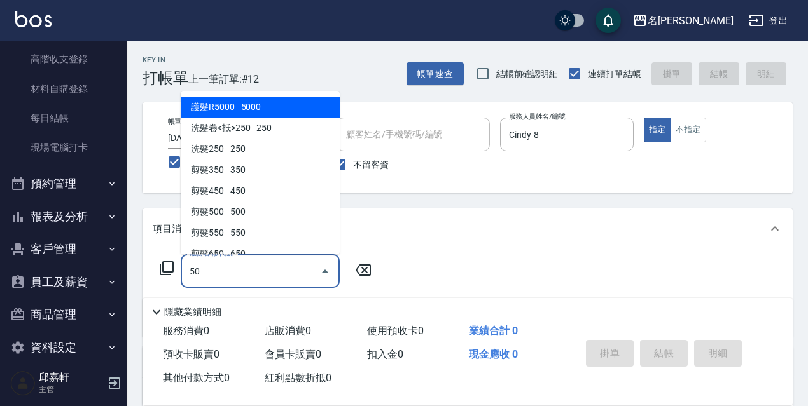
type input "5"
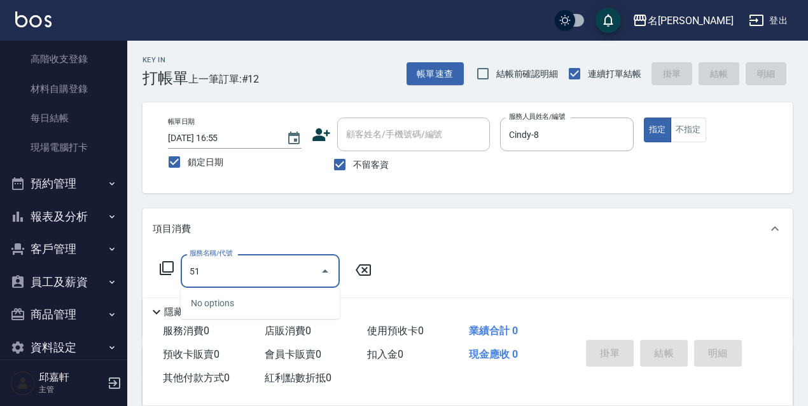
type input "5"
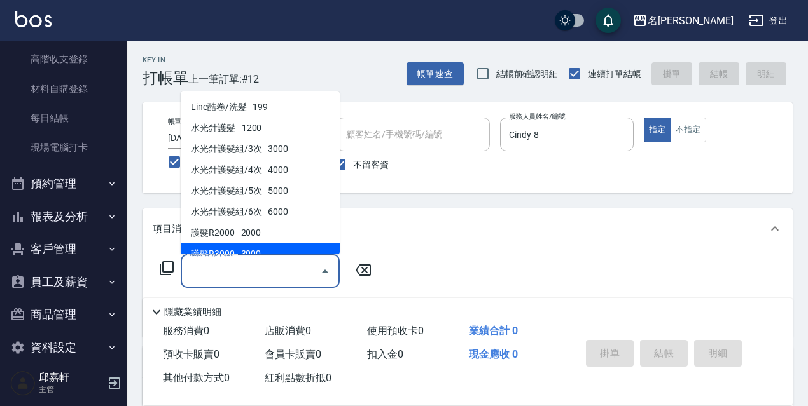
click at [157, 268] on div "服務名稱/代號 服務名稱/代號" at bounding box center [266, 271] width 226 height 34
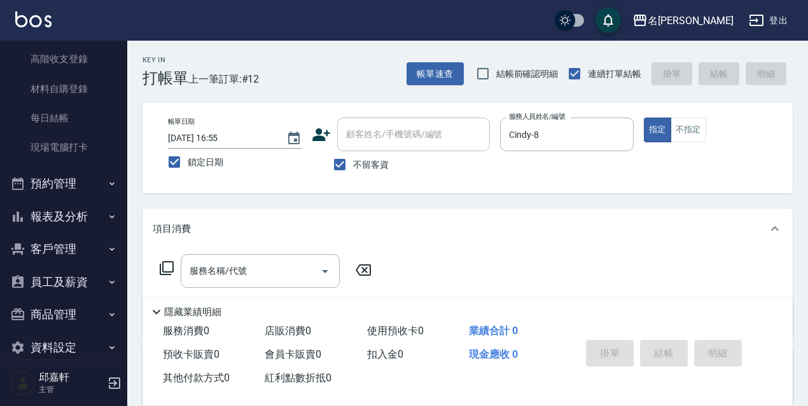
click at [165, 269] on icon at bounding box center [166, 268] width 15 height 15
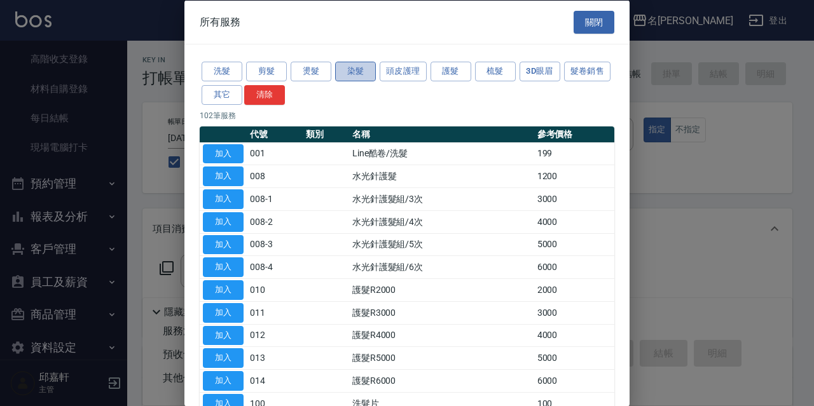
click at [348, 70] on button "染髮" at bounding box center [355, 72] width 41 height 20
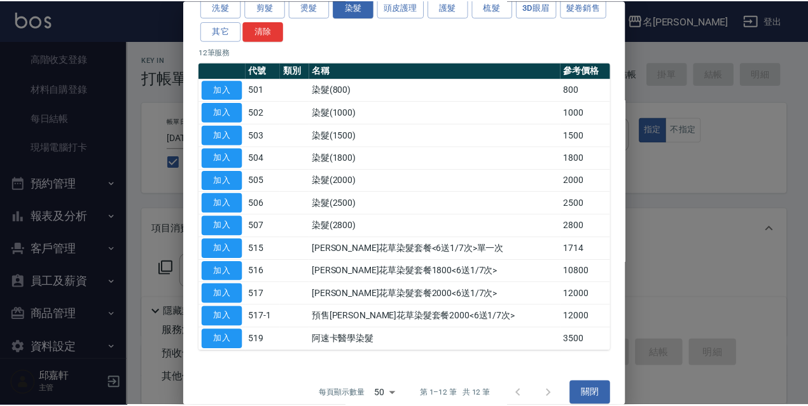
scroll to position [79, 0]
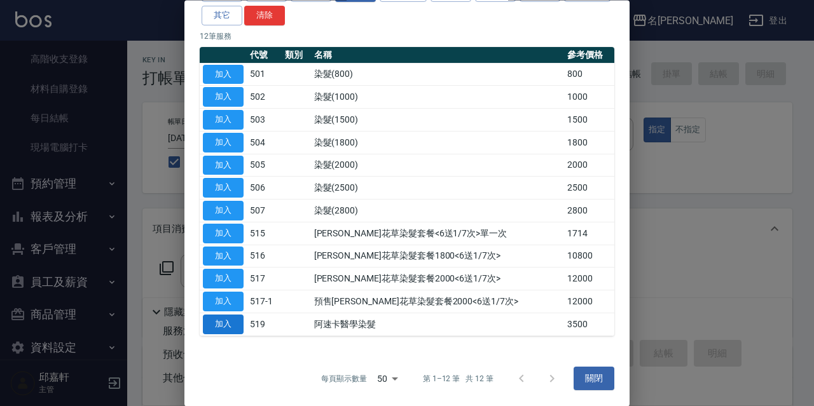
click at [222, 329] on button "加入" at bounding box center [223, 325] width 41 height 20
type input "阿速卡醫學染髮(519)"
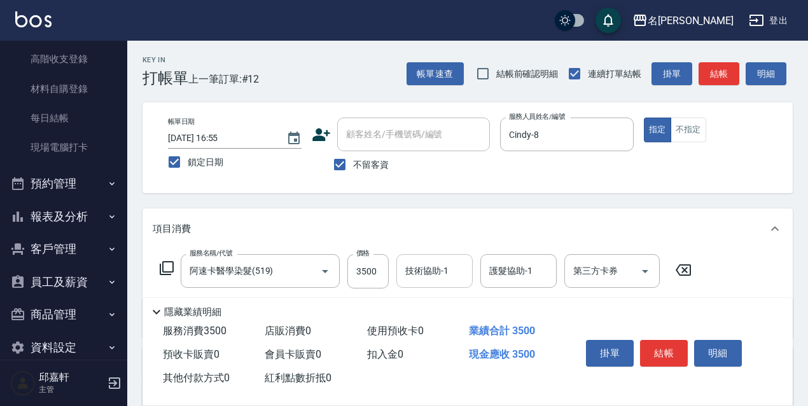
click at [458, 282] on input "技術協助-1" at bounding box center [434, 271] width 65 height 22
type input "安安-17"
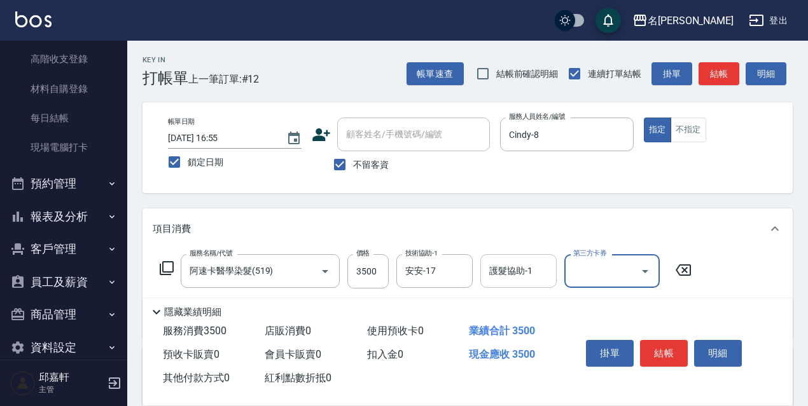
click at [497, 275] on input "護髮協助-1" at bounding box center [518, 271] width 65 height 22
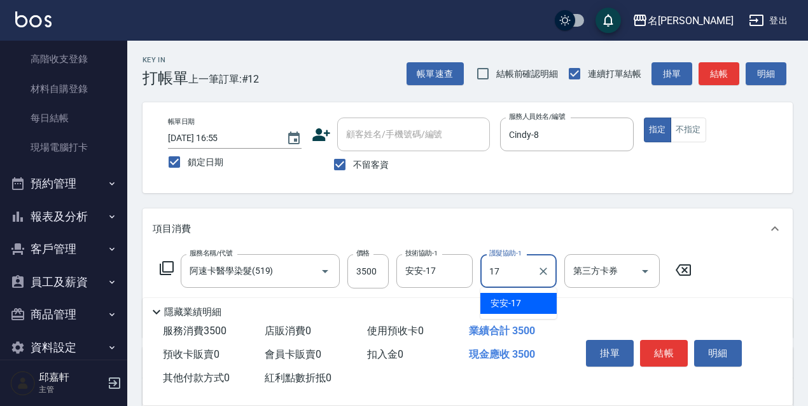
type input "安安-17"
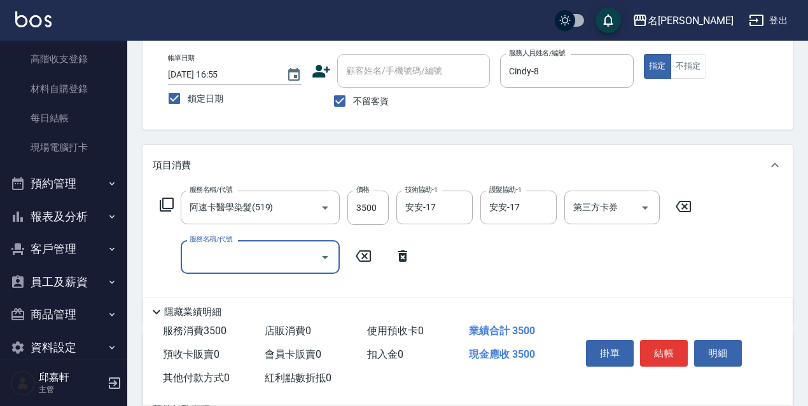
scroll to position [127, 0]
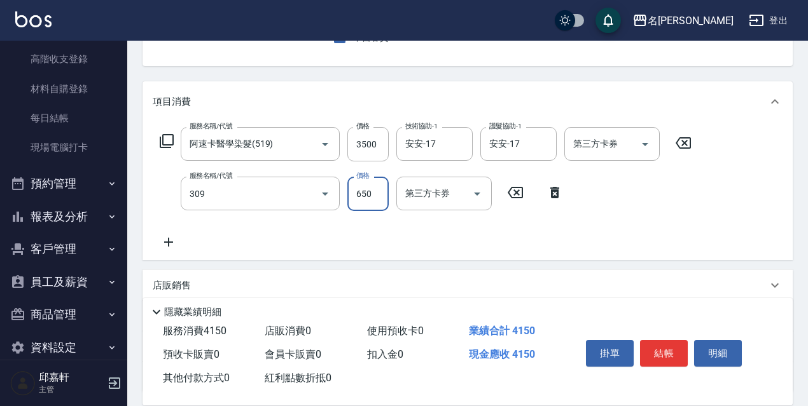
type input "剪髮650(309)"
type input "600"
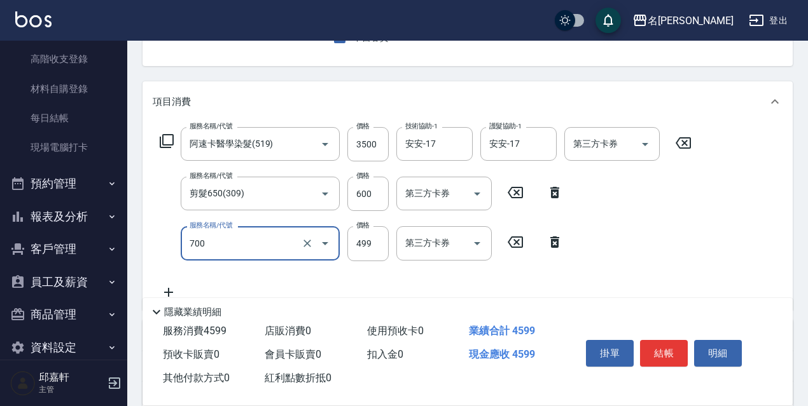
type input "頭皮隔離(700)"
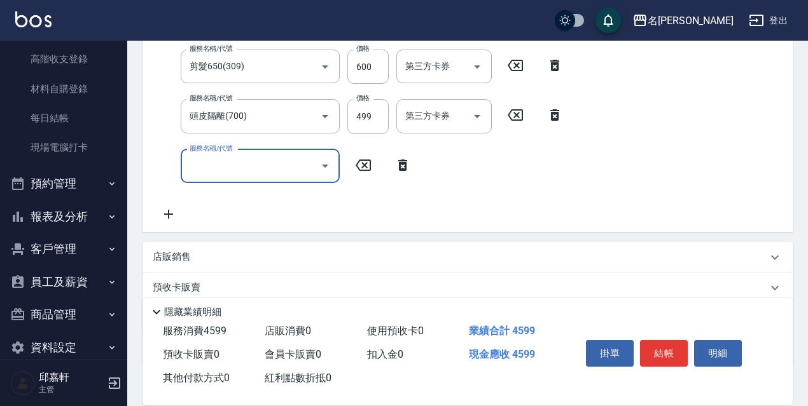
scroll to position [335, 0]
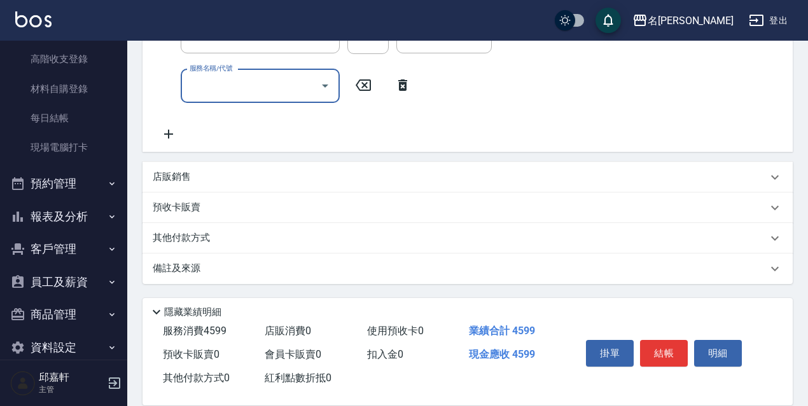
click at [301, 174] on div "店販銷售" at bounding box center [460, 176] width 614 height 13
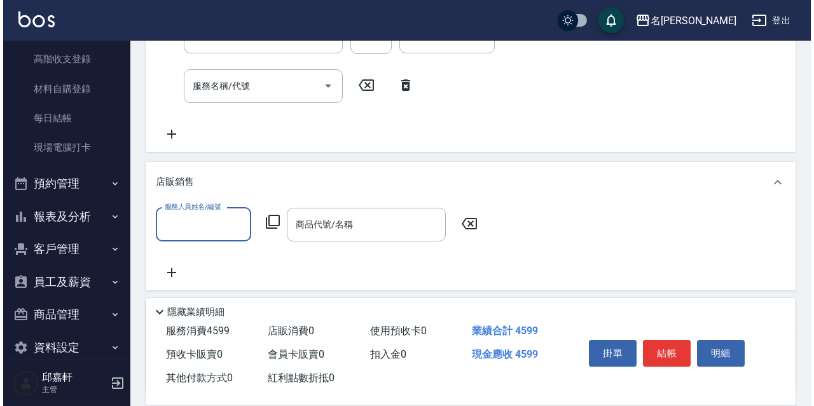
scroll to position [0, 0]
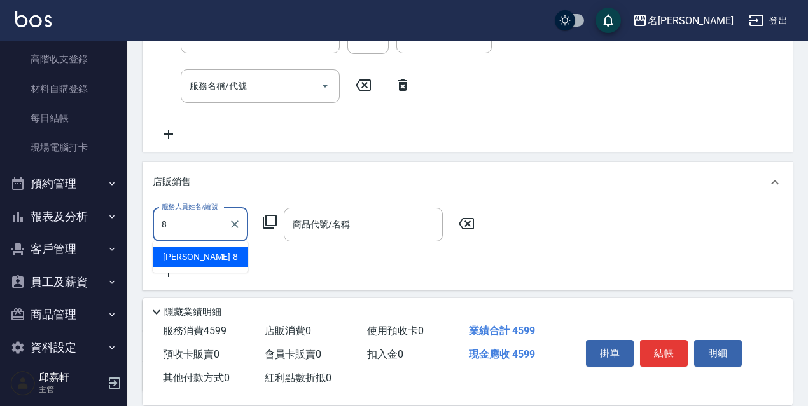
type input "Cindy-8"
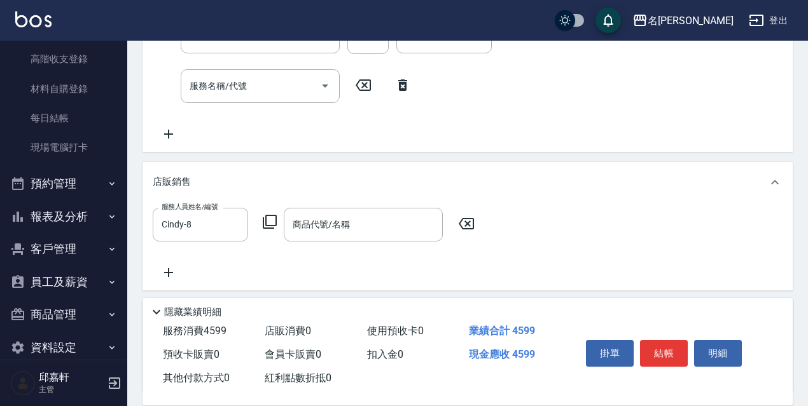
click at [278, 223] on div "服務人員姓名/編號 [PERSON_NAME]-8 服務人員姓名/編號 商品代號/名稱 商品代號/名稱" at bounding box center [317, 225] width 329 height 34
click at [269, 223] on icon at bounding box center [269, 221] width 15 height 15
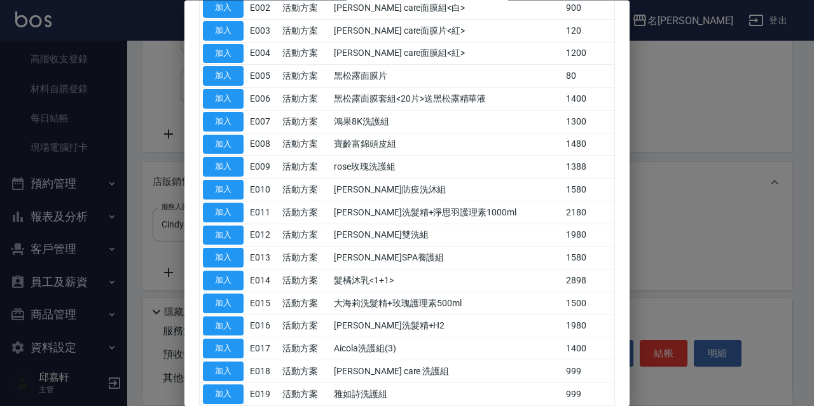
scroll to position [254, 0]
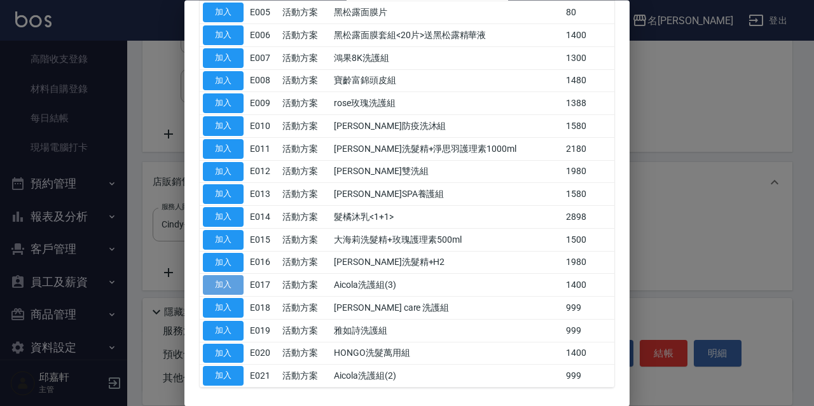
click at [222, 282] on button "加入" at bounding box center [223, 286] width 41 height 20
type input "Aicola洗護組(3)"
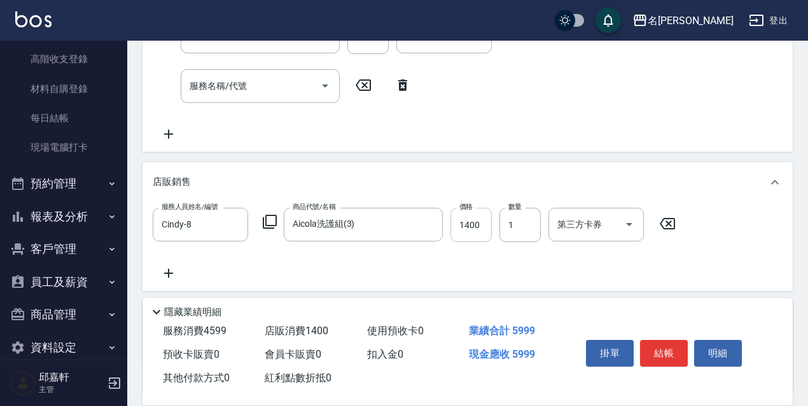
click at [467, 229] on input "1400" at bounding box center [470, 225] width 41 height 34
type input "1200"
type input "2"
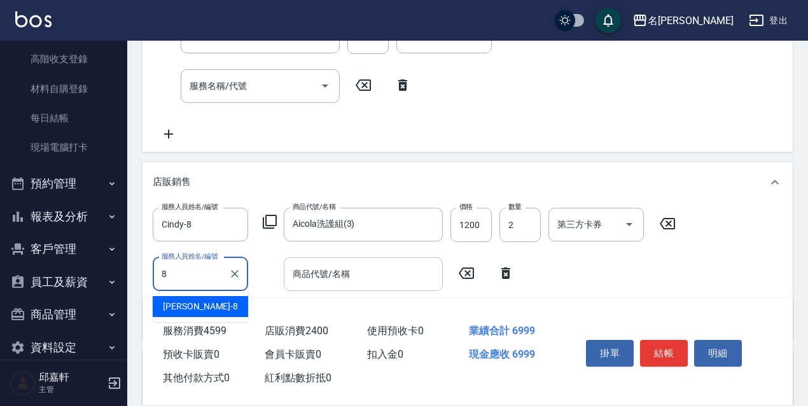
type input "Cindy-8"
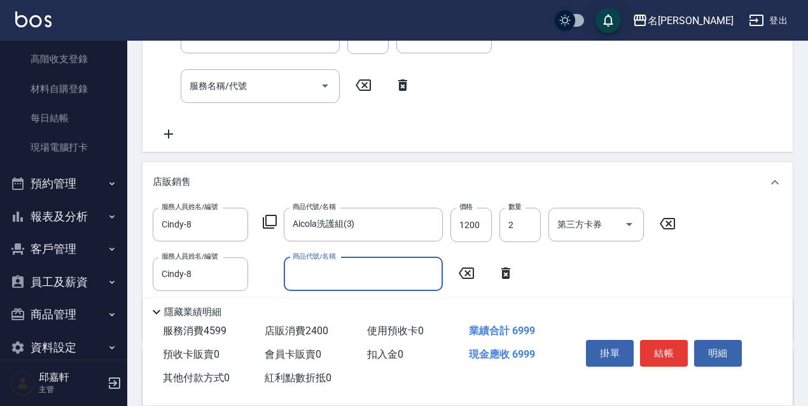
click at [262, 227] on icon at bounding box center [269, 221] width 15 height 15
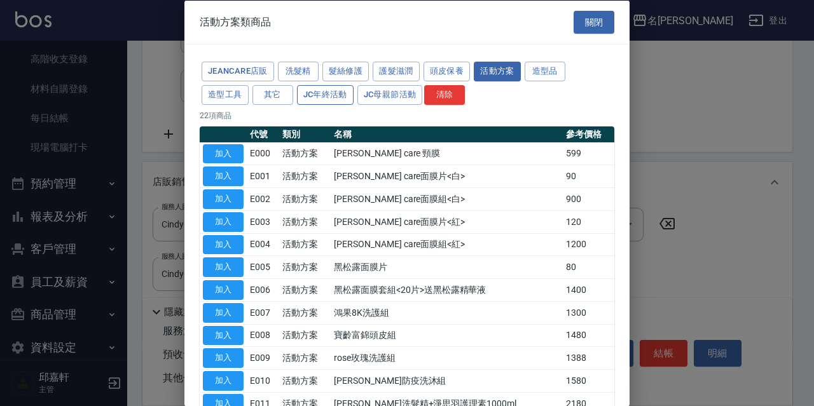
click at [337, 91] on button "JC年終活動" at bounding box center [325, 95] width 57 height 20
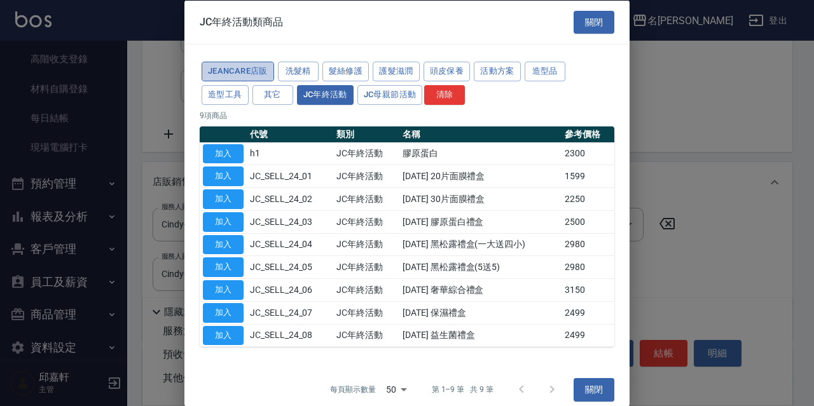
click at [254, 72] on button "JeanCare店販" at bounding box center [238, 72] width 72 height 20
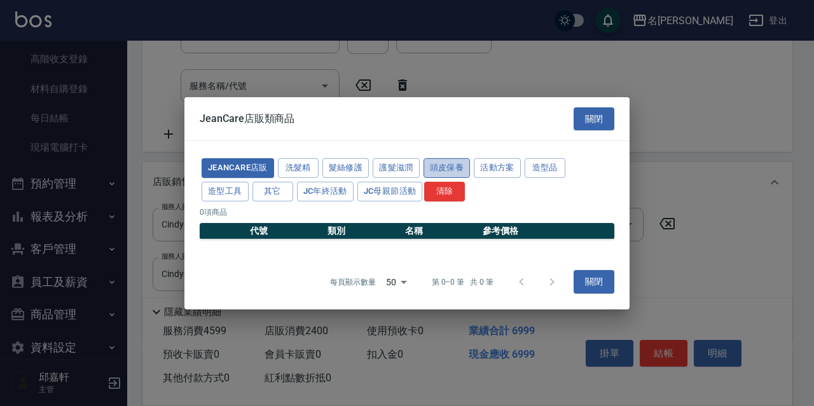
click at [453, 173] on button "頭皮保養" at bounding box center [447, 168] width 47 height 20
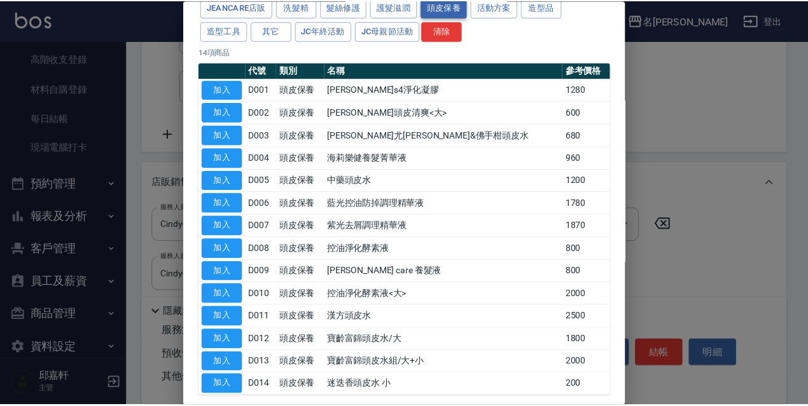
scroll to position [124, 0]
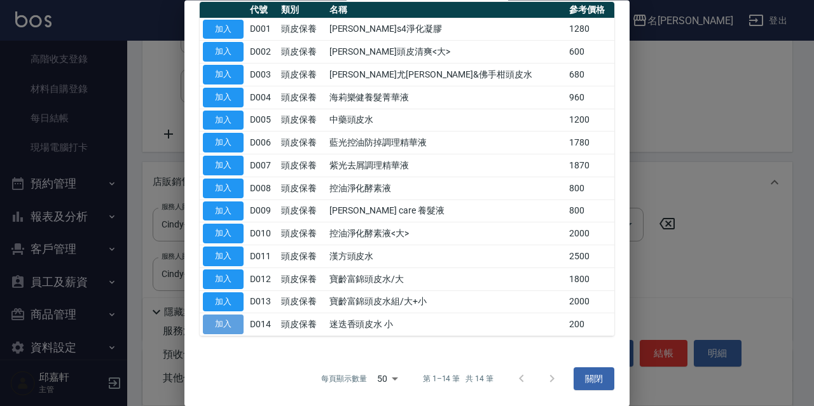
click at [231, 328] on button "加入" at bounding box center [223, 325] width 41 height 20
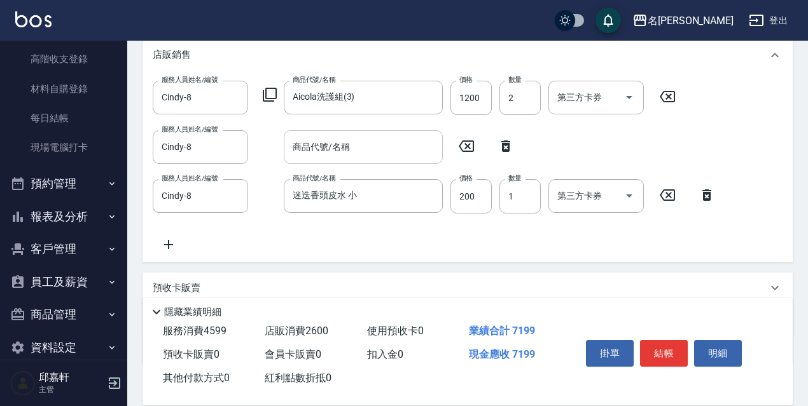
scroll to position [525, 0]
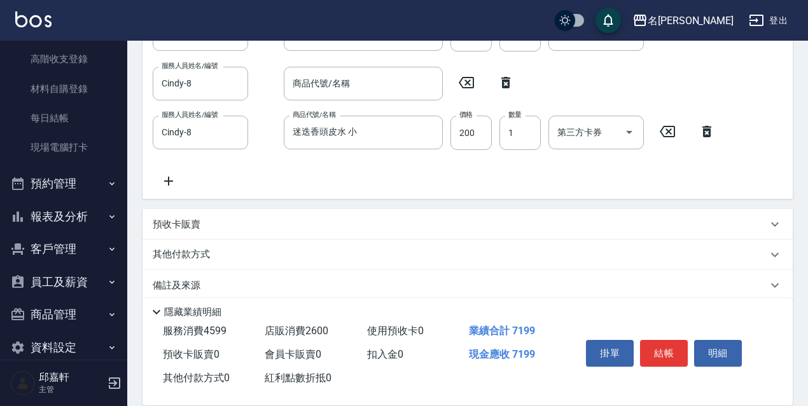
click at [504, 83] on icon at bounding box center [506, 82] width 32 height 15
type input "迷迭香頭皮水 小"
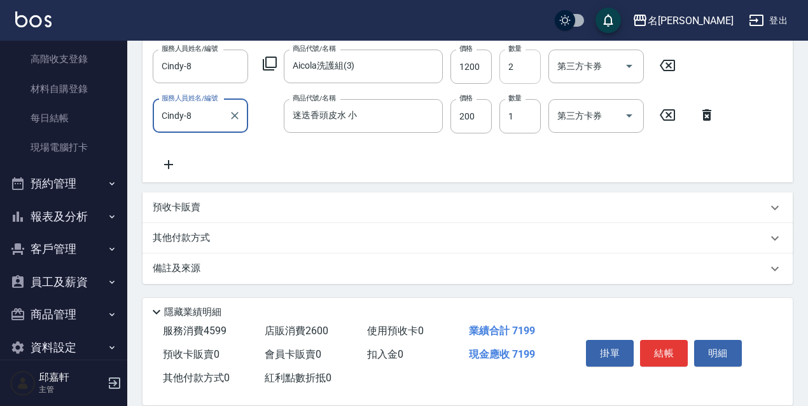
scroll to position [366, 0]
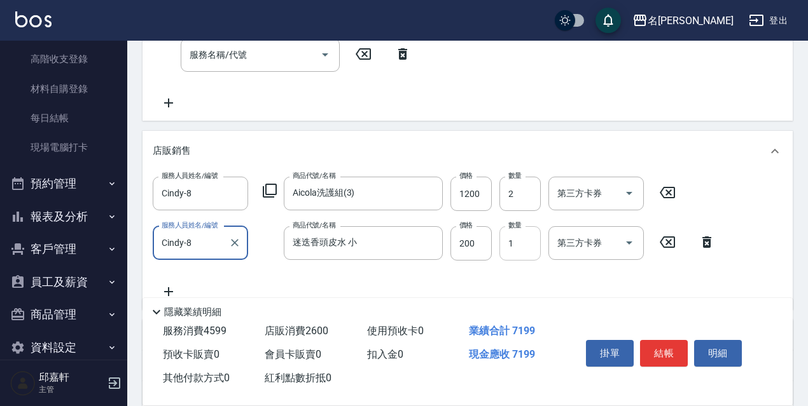
click at [531, 252] on input "1" at bounding box center [519, 243] width 41 height 34
type input "2"
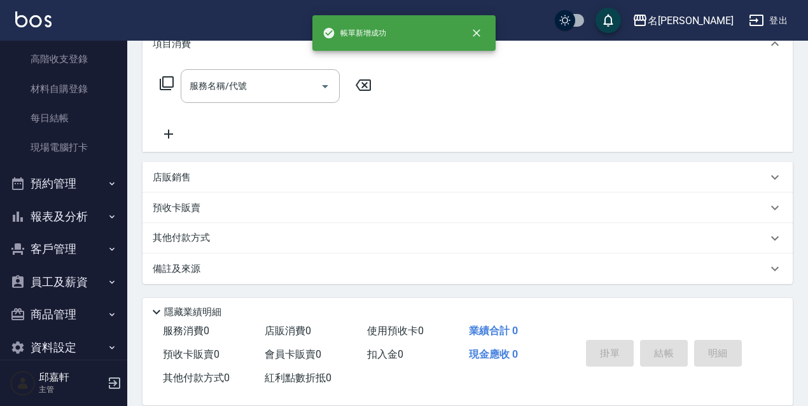
scroll to position [0, 0]
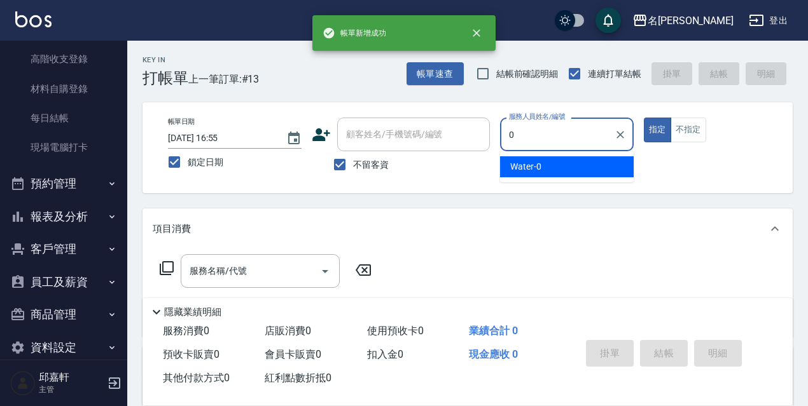
type input "Water-0"
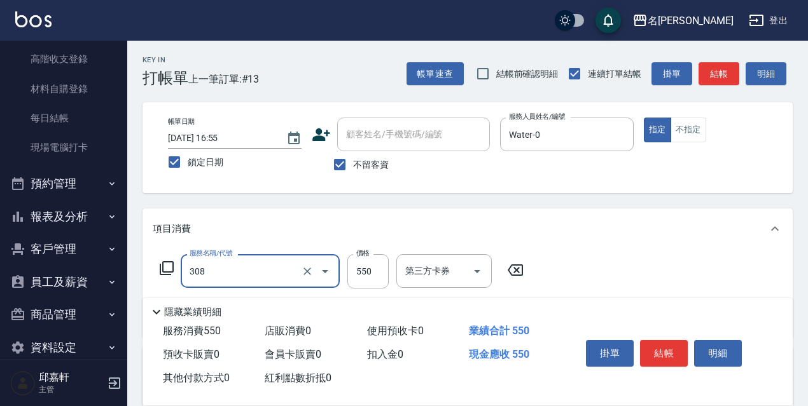
type input "剪髮550(308)"
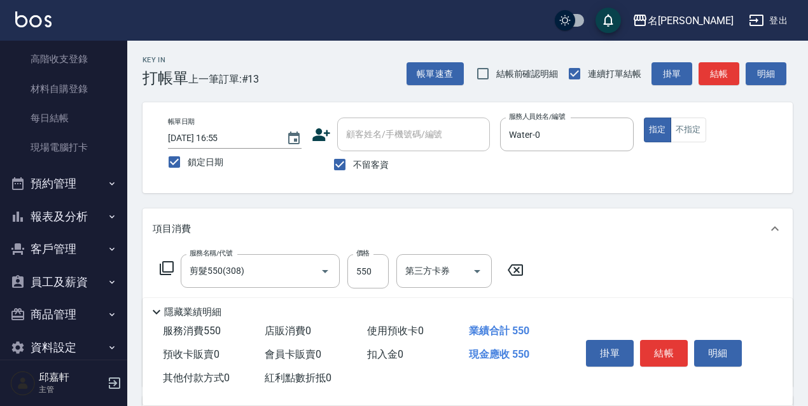
scroll to position [191, 0]
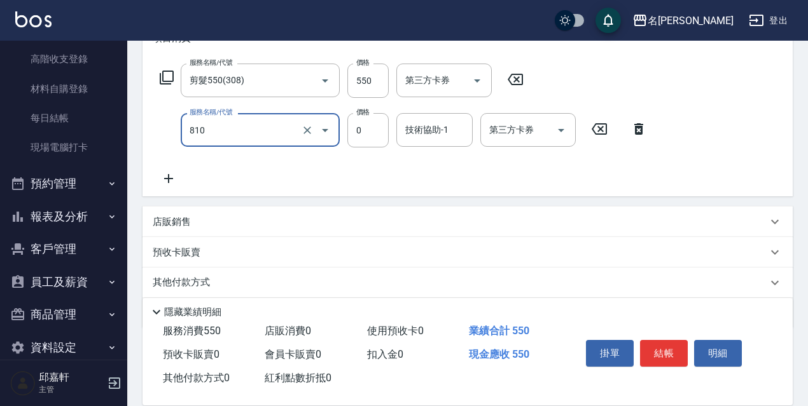
type input "結構式護髮/技術輔助(810)"
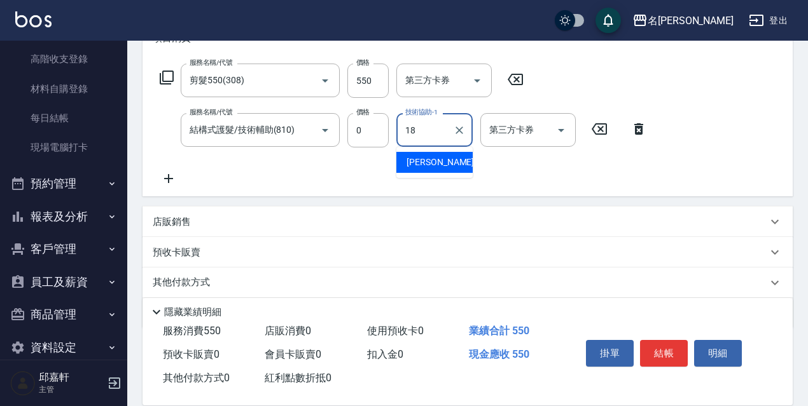
type input "[PERSON_NAME]-18"
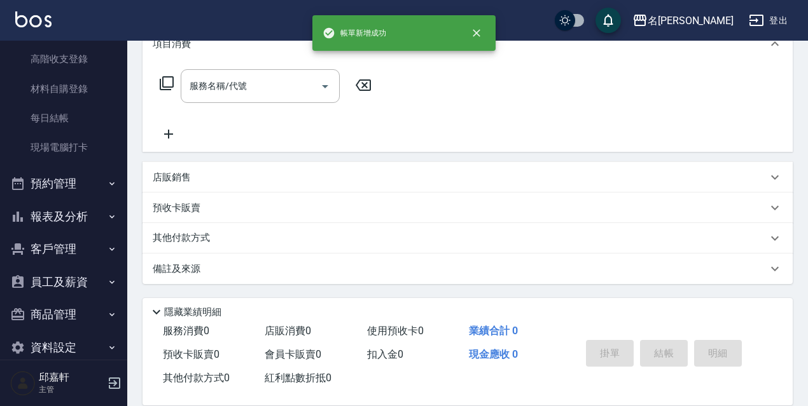
scroll to position [0, 0]
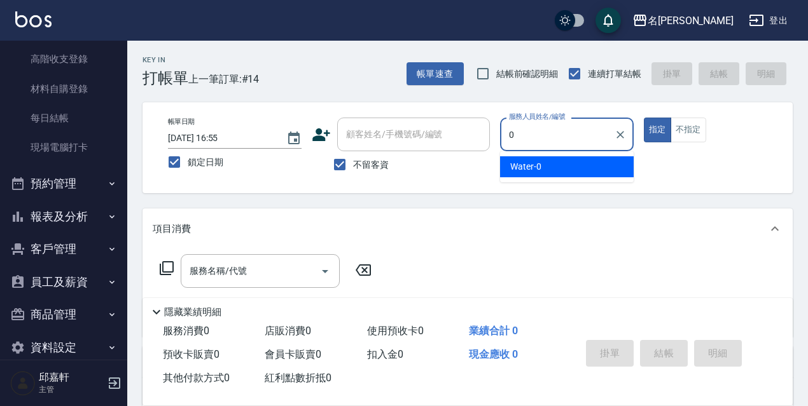
type input "Water-0"
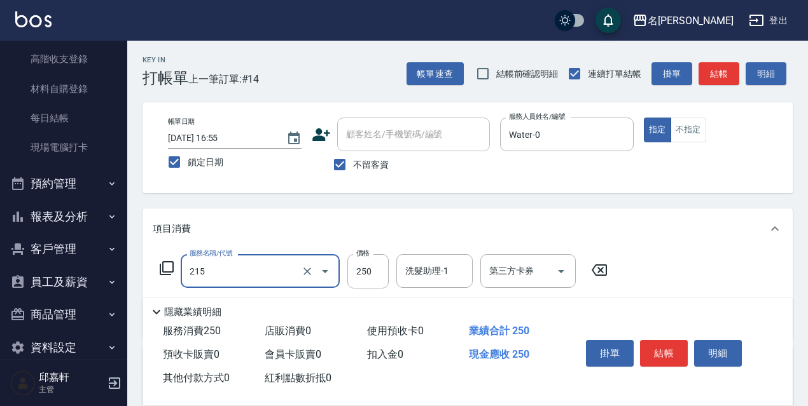
type input "洗髮卷<抵>250(215)"
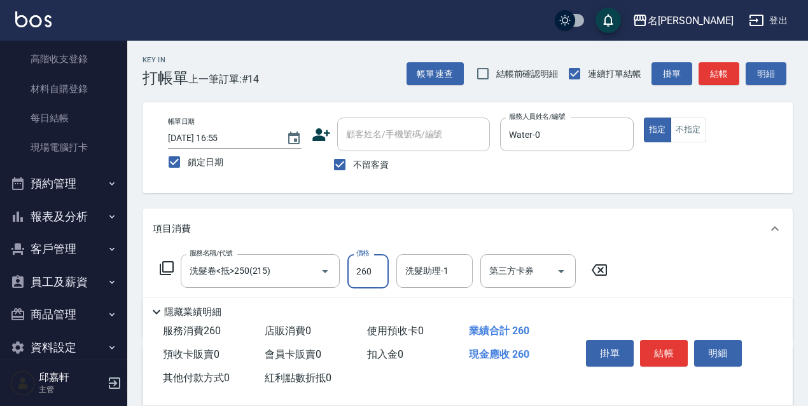
type input "260"
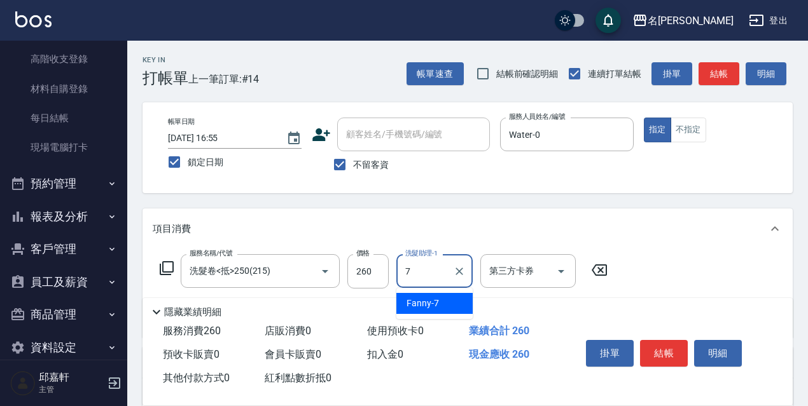
type input "Fanny-7"
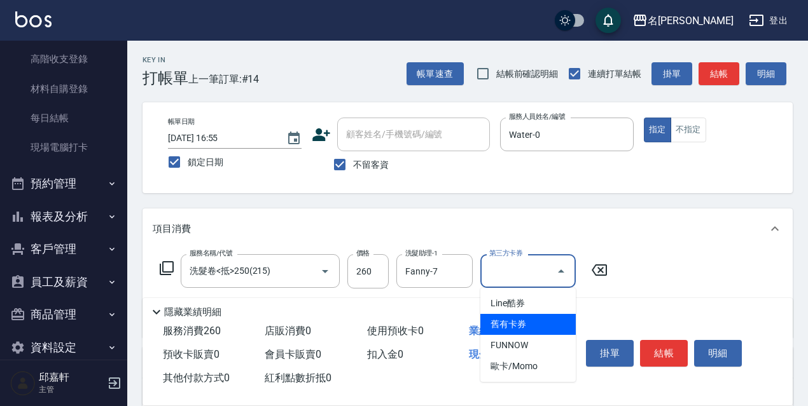
type input "舊有卡券"
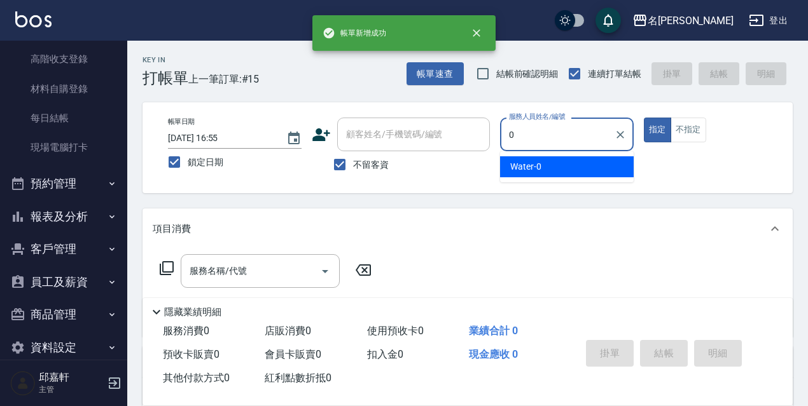
type input "Water-0"
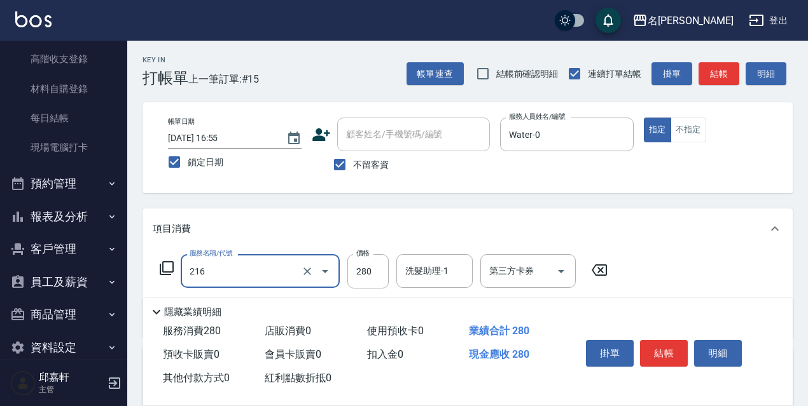
type input "洗髮卷<抵>280(216)"
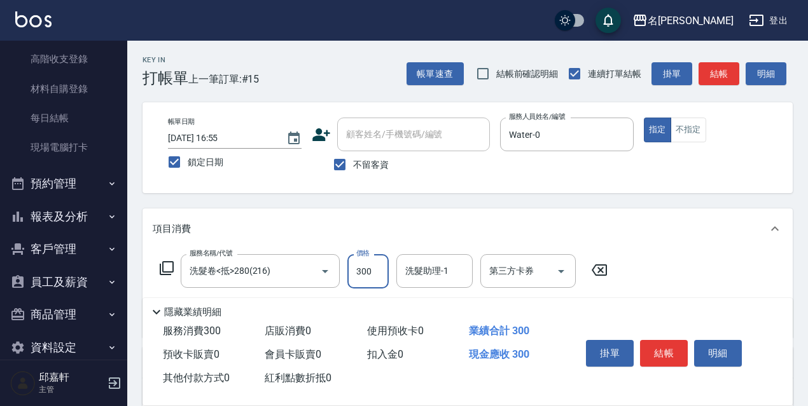
type input "300"
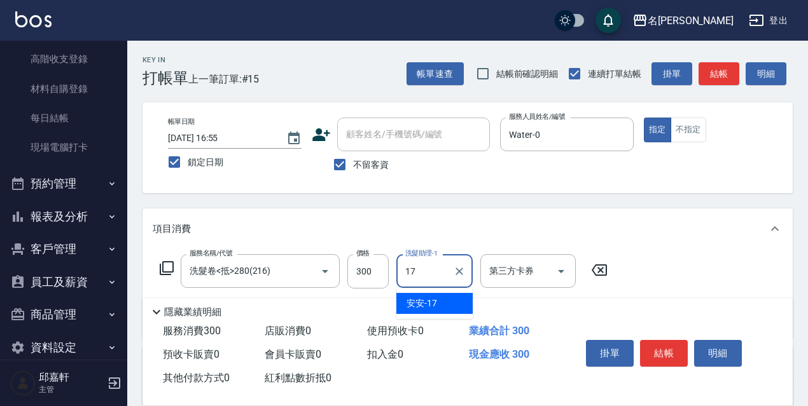
type input "安安-17"
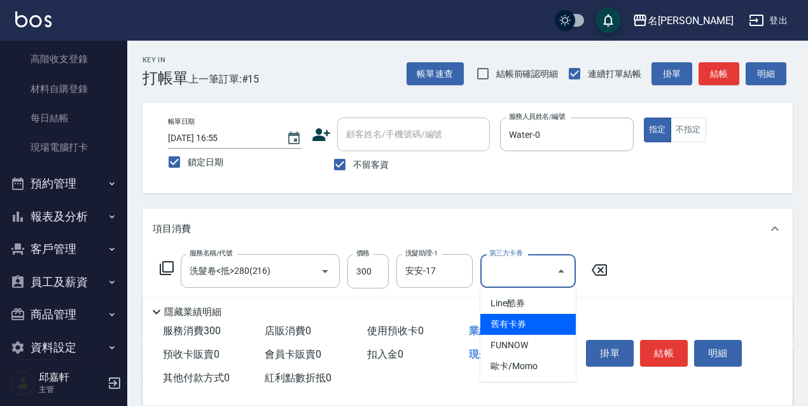
type input "舊有卡券"
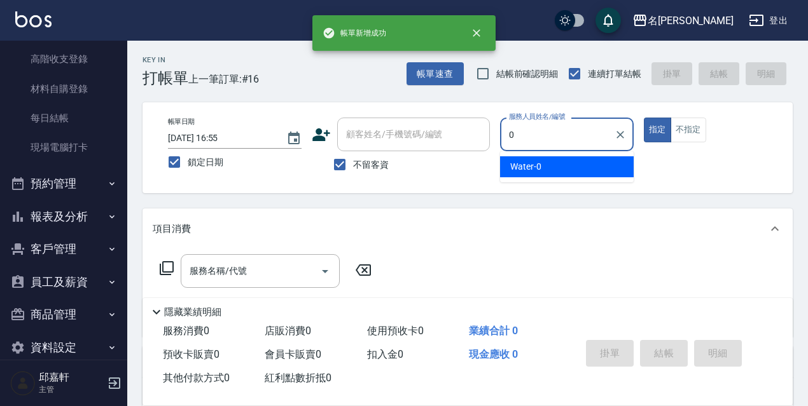
type input "Water-0"
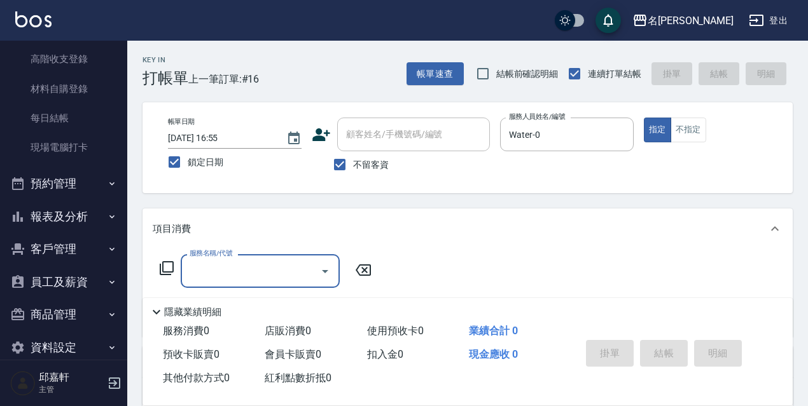
type input "3"
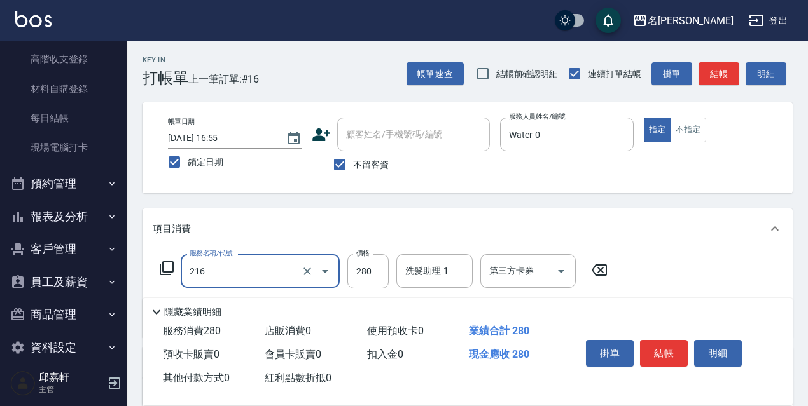
type input "洗髮卷<抵>280(216)"
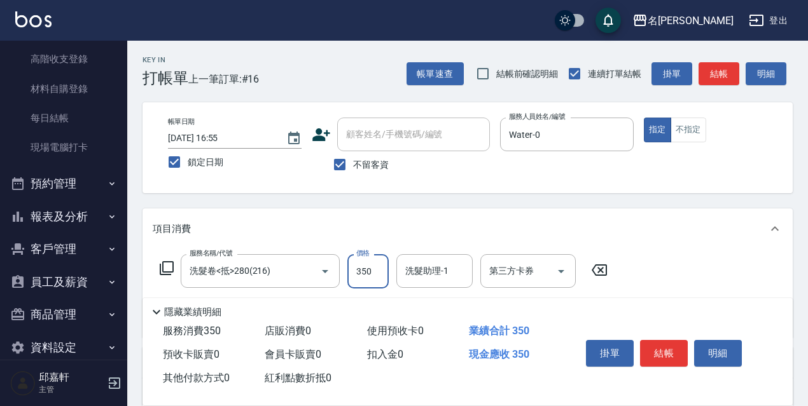
type input "350"
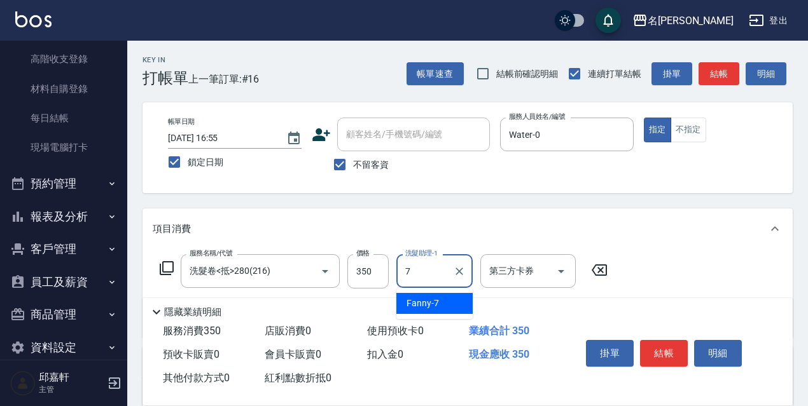
type input "Fanny-7"
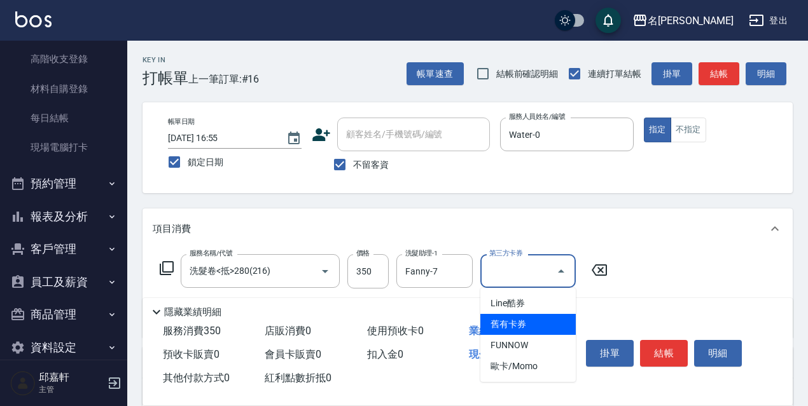
type input "舊有卡券"
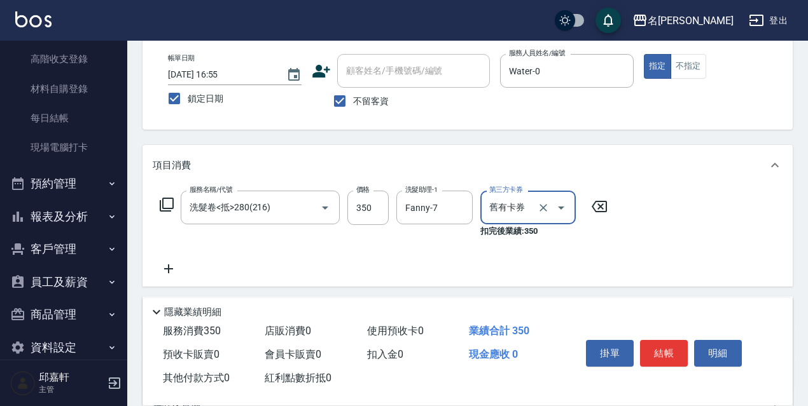
scroll to position [127, 0]
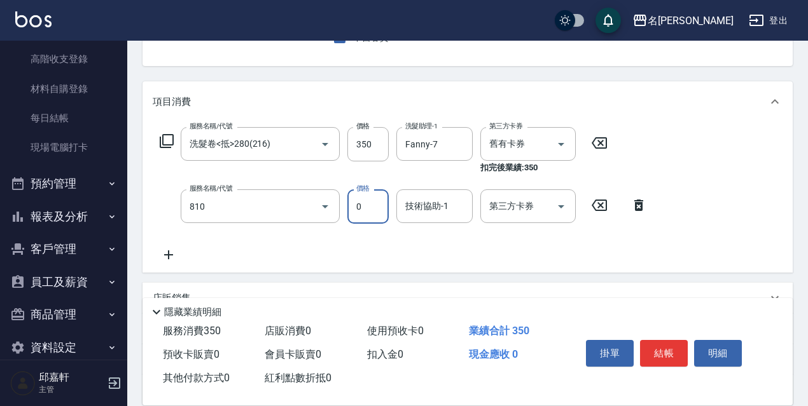
type input "結構式護髮/技術輔助(810)"
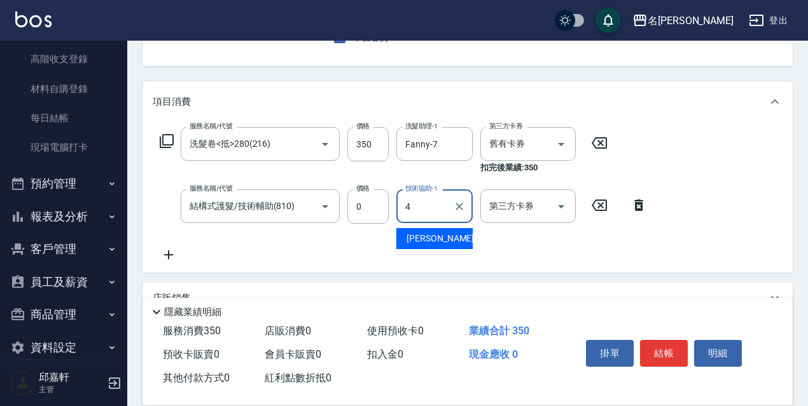
type input "小禎-4"
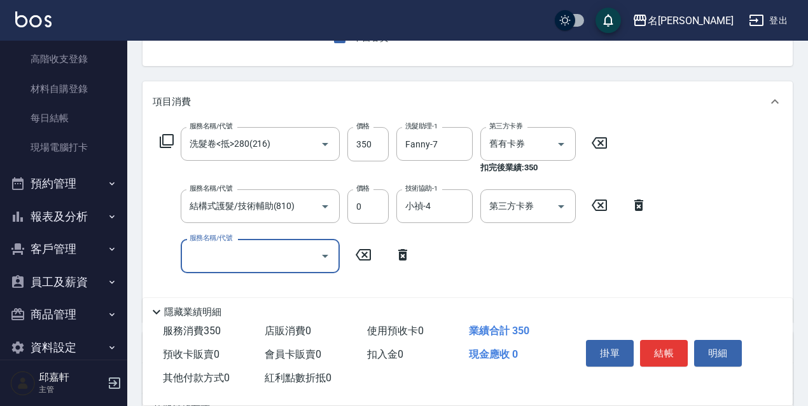
scroll to position [298, 0]
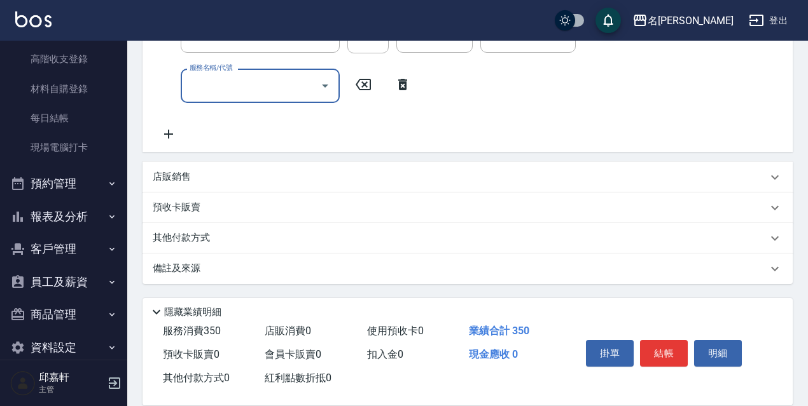
click at [234, 180] on div "店販銷售" at bounding box center [460, 176] width 614 height 13
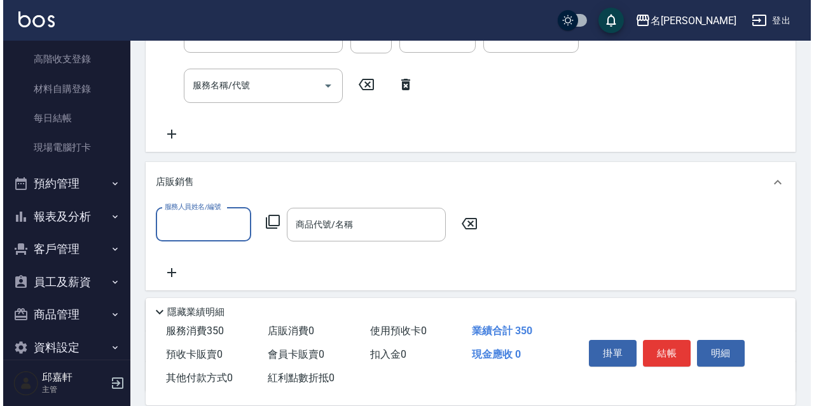
scroll to position [0, 0]
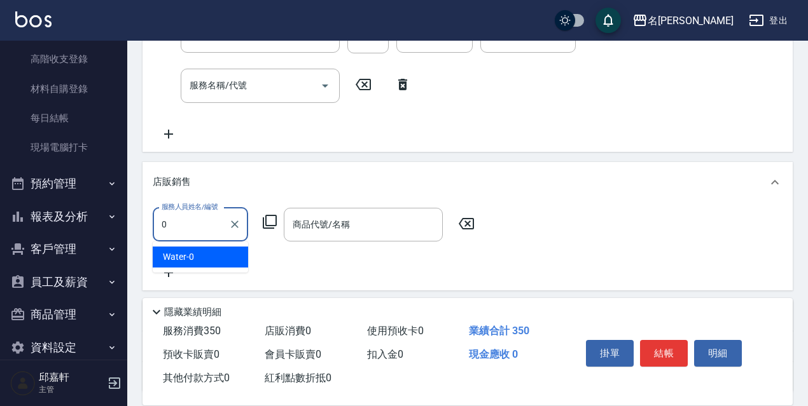
type input "Water-0"
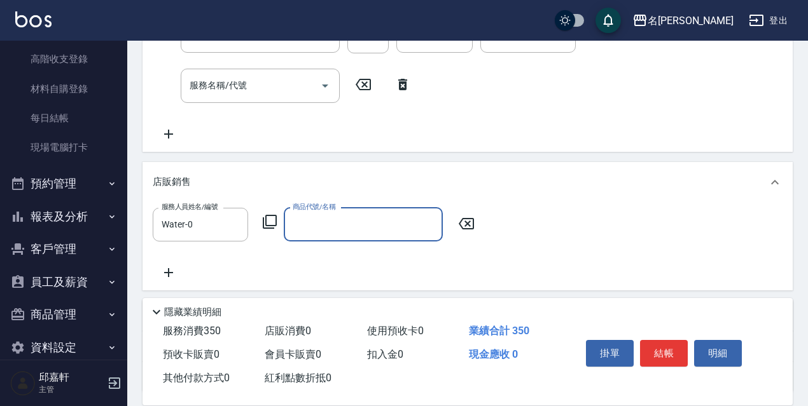
click at [271, 219] on icon at bounding box center [269, 221] width 15 height 15
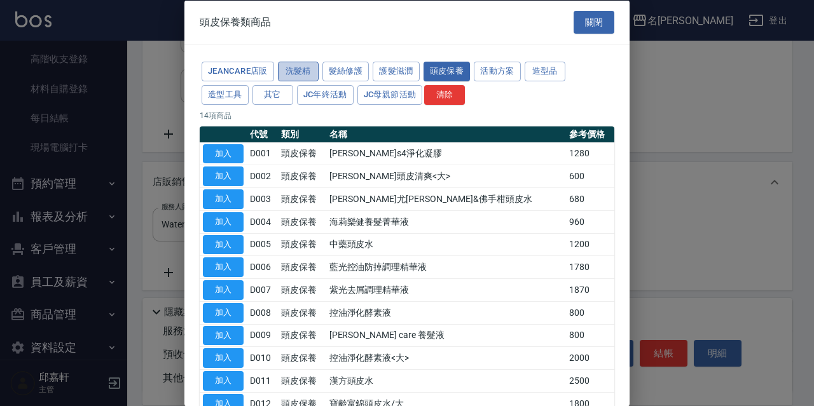
click at [292, 71] on button "洗髮精" at bounding box center [298, 72] width 41 height 20
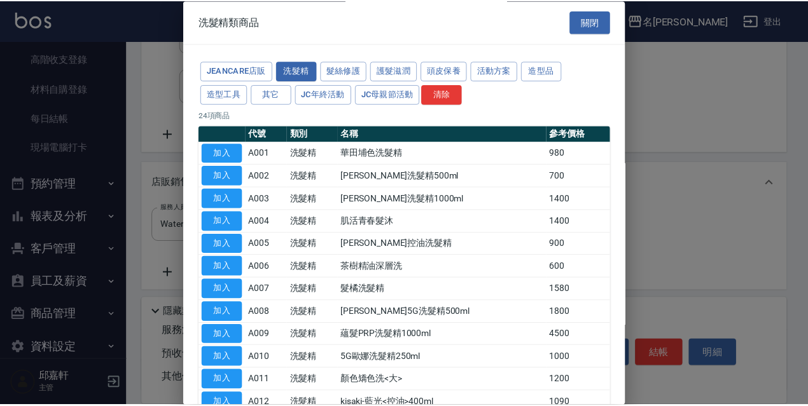
scroll to position [64, 0]
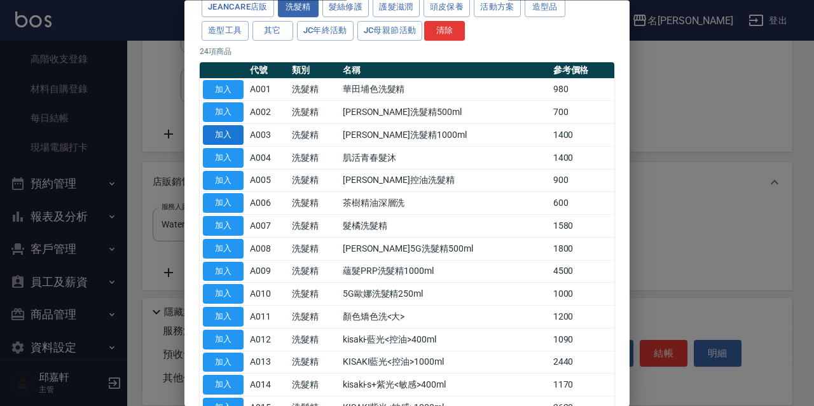
click at [224, 130] on button "加入" at bounding box center [223, 136] width 41 height 20
type input "[PERSON_NAME]洗髮精1000ml"
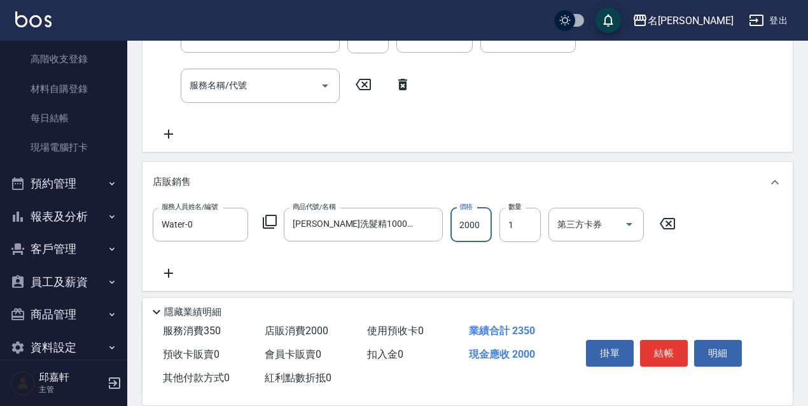
type input "2000"
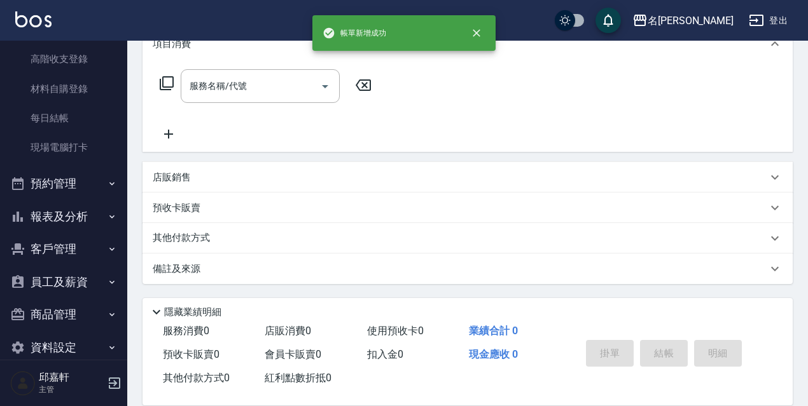
scroll to position [0, 0]
